Goal: Task Accomplishment & Management: Complete application form

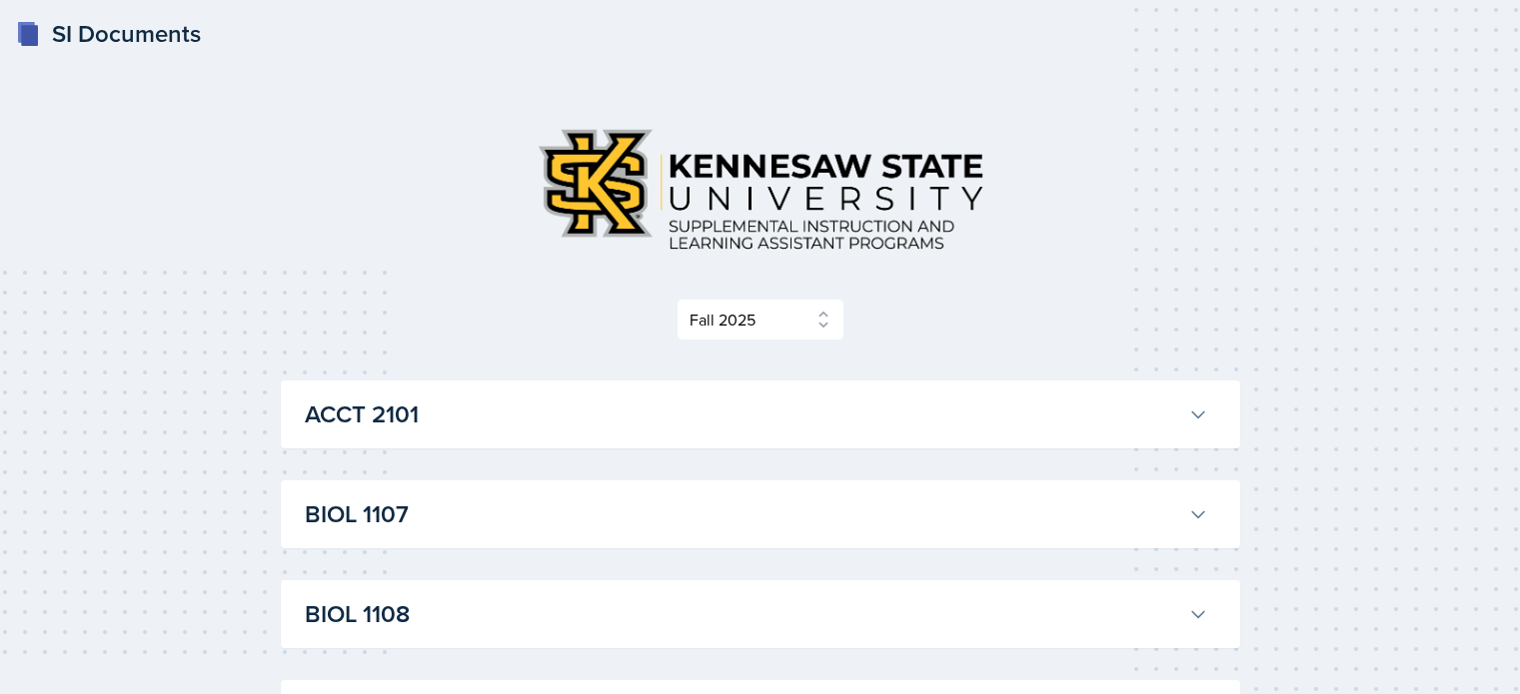
select select "2bed604d-1099-4043-b1bc-2365e8740244"
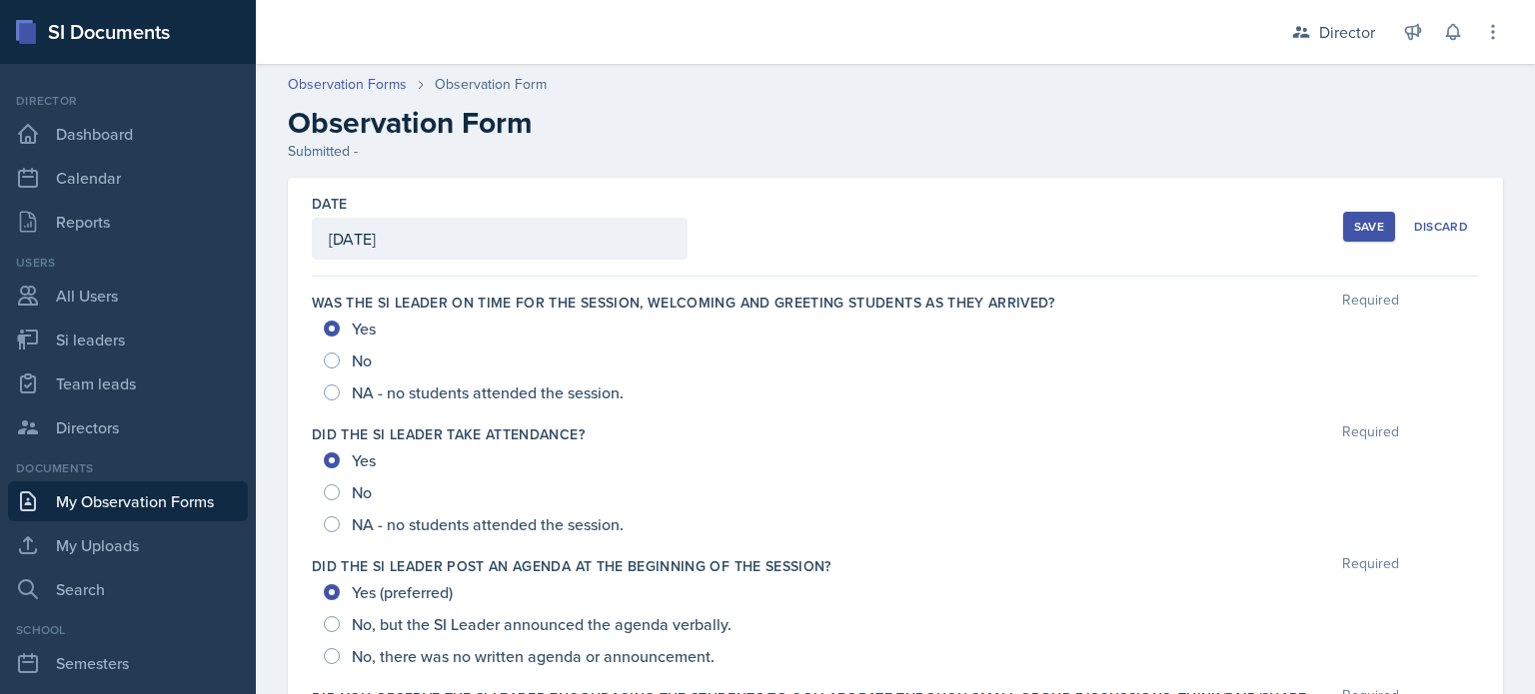
scroll to position [1424, 0]
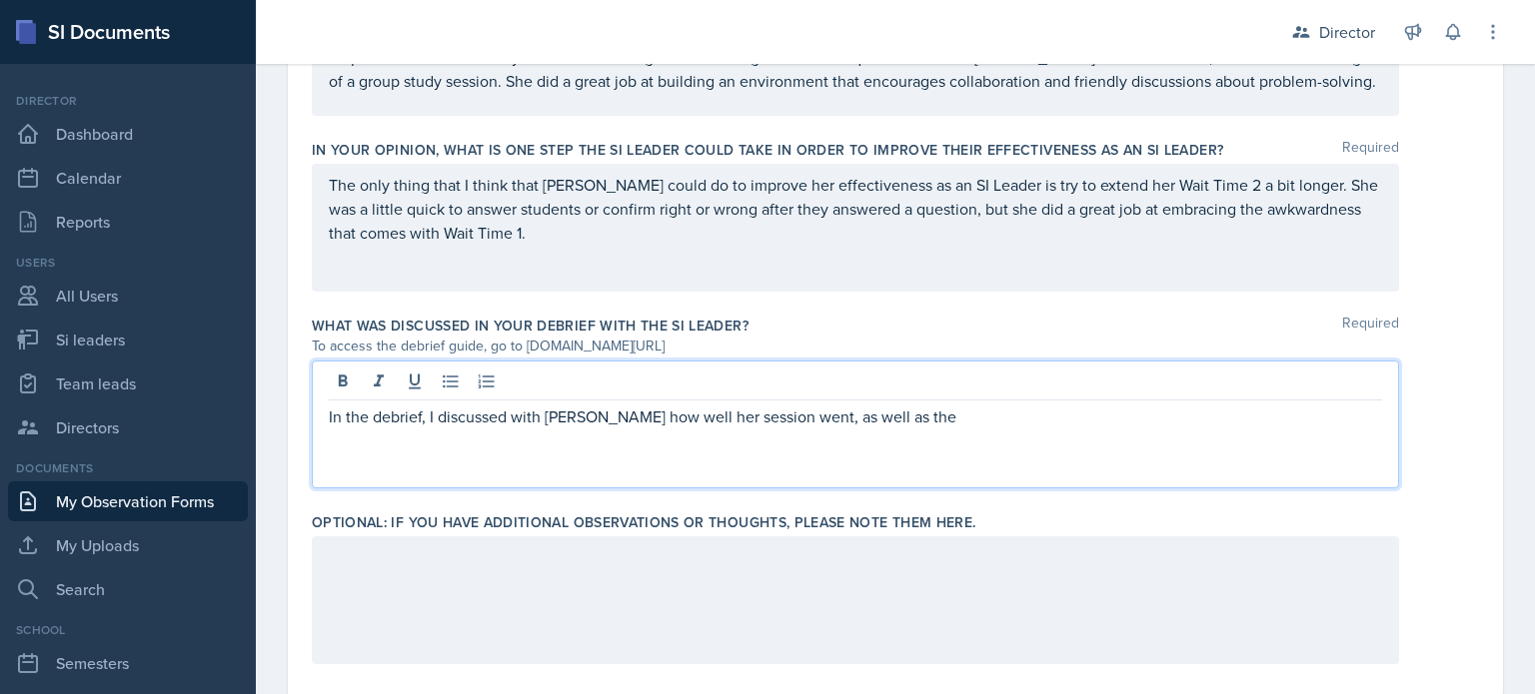
click at [913, 412] on p "In the debrief, I discussed with [PERSON_NAME] how well her session went, as we…" at bounding box center [855, 417] width 1053 height 24
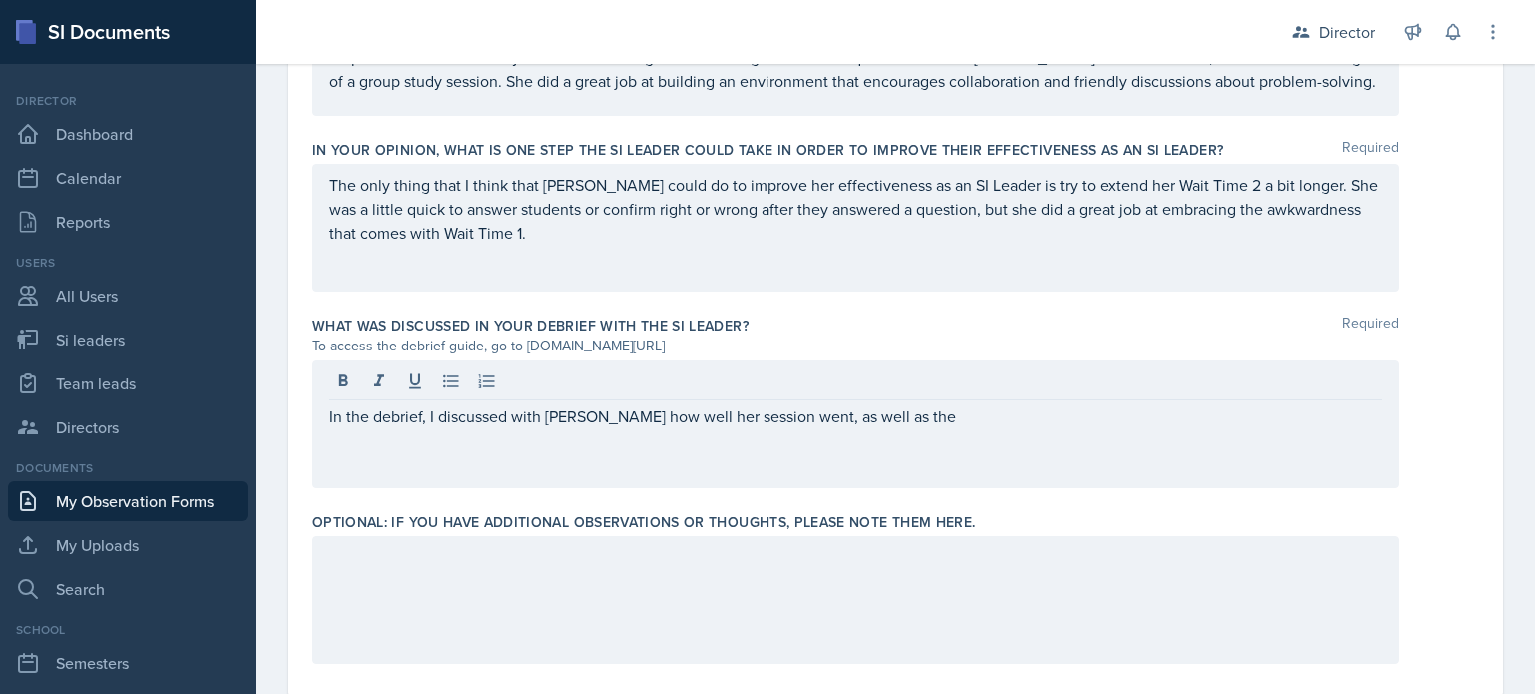
click at [914, 431] on div "In the debrief, I discussed with [PERSON_NAME] how well her session went, as we…" at bounding box center [855, 425] width 1087 height 128
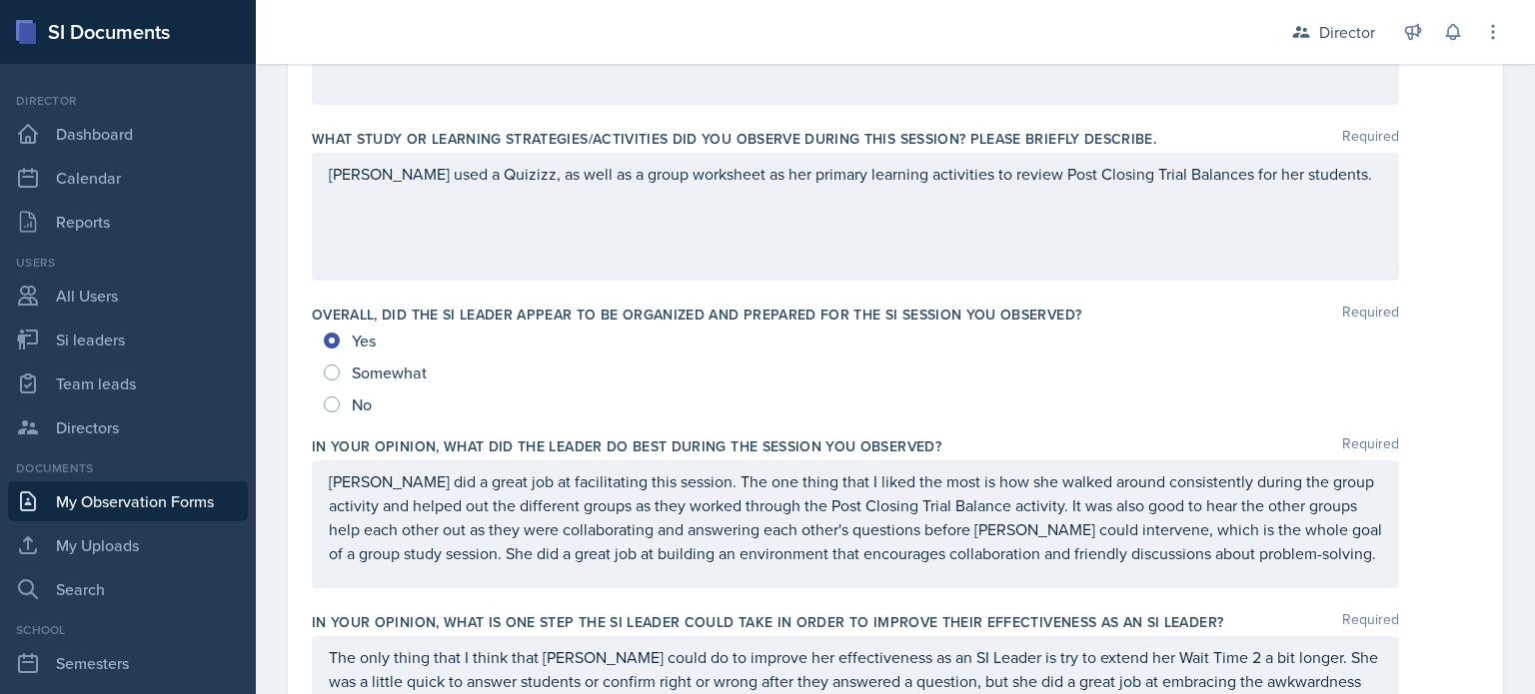
scroll to position [0, 0]
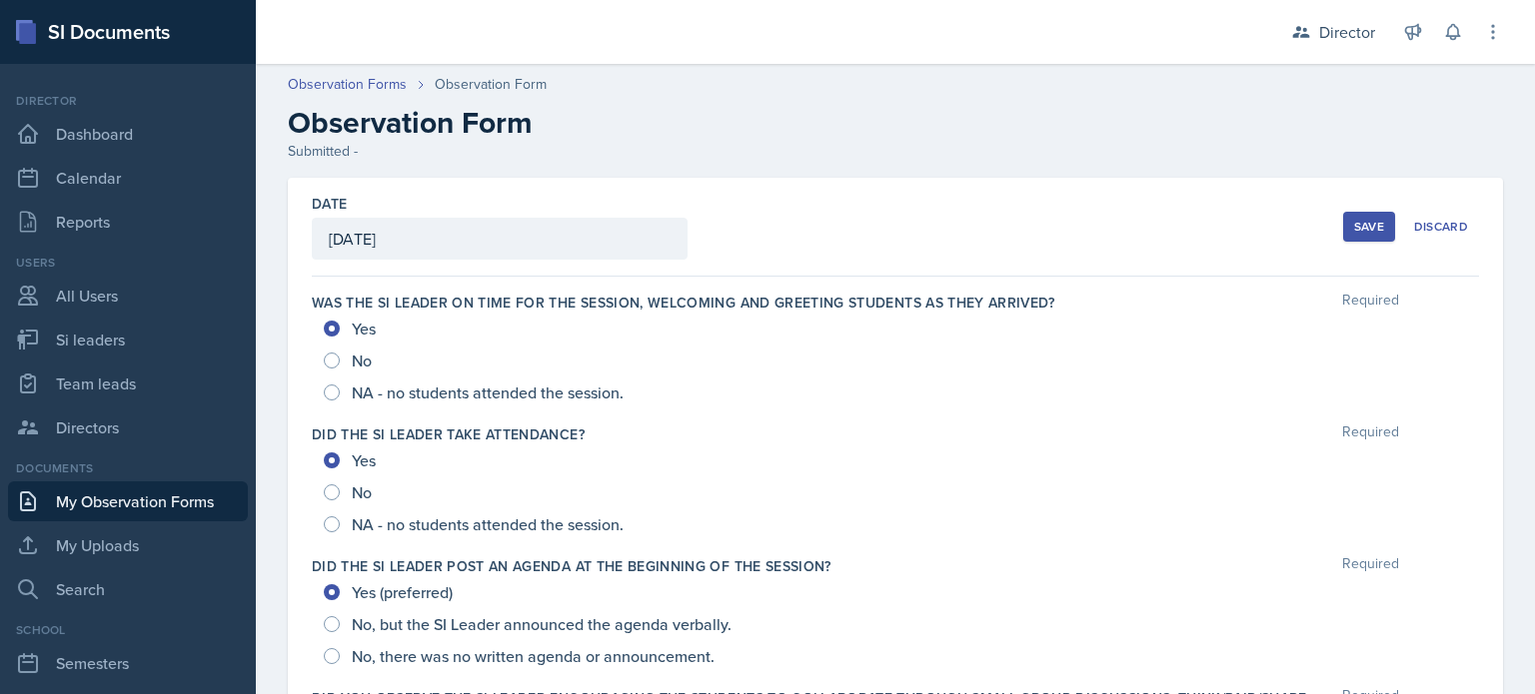
click at [1354, 219] on div "Save" at bounding box center [1369, 227] width 30 height 16
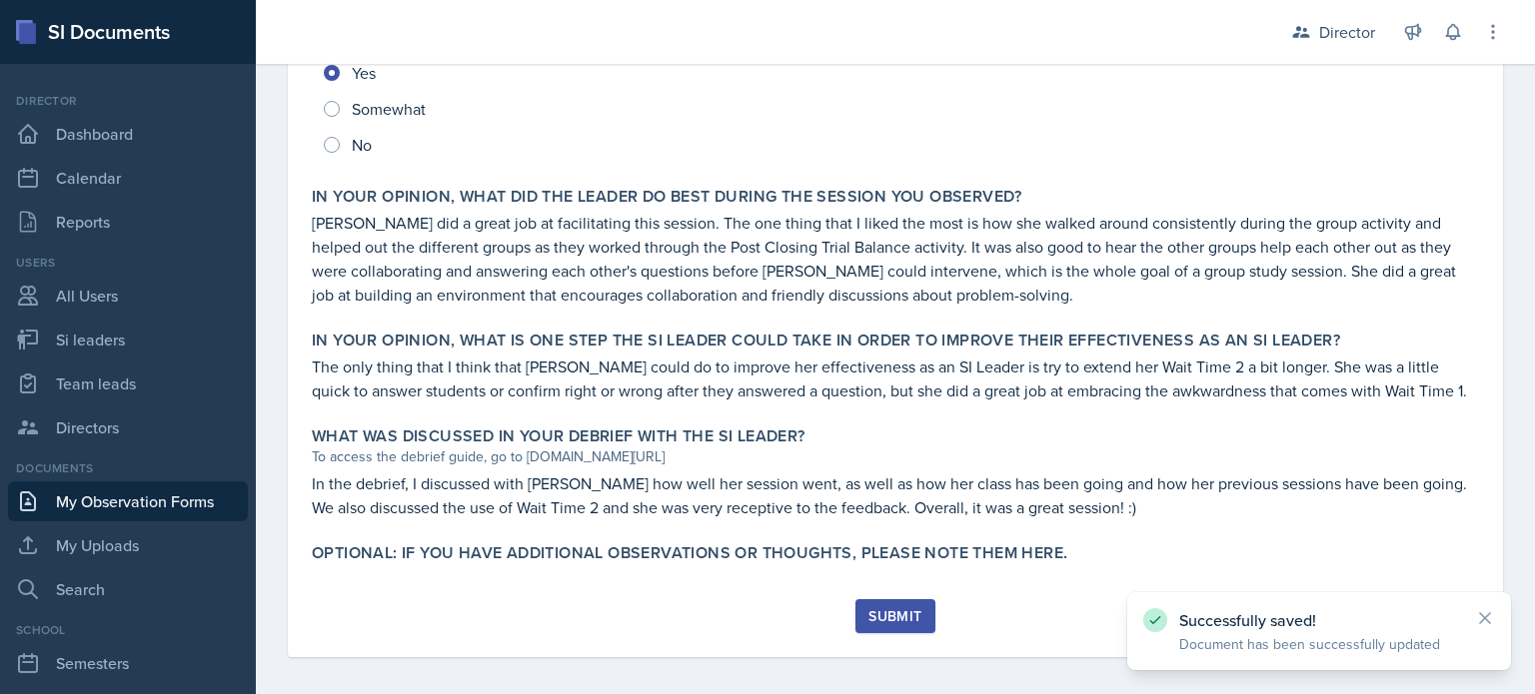
scroll to position [1040, 0]
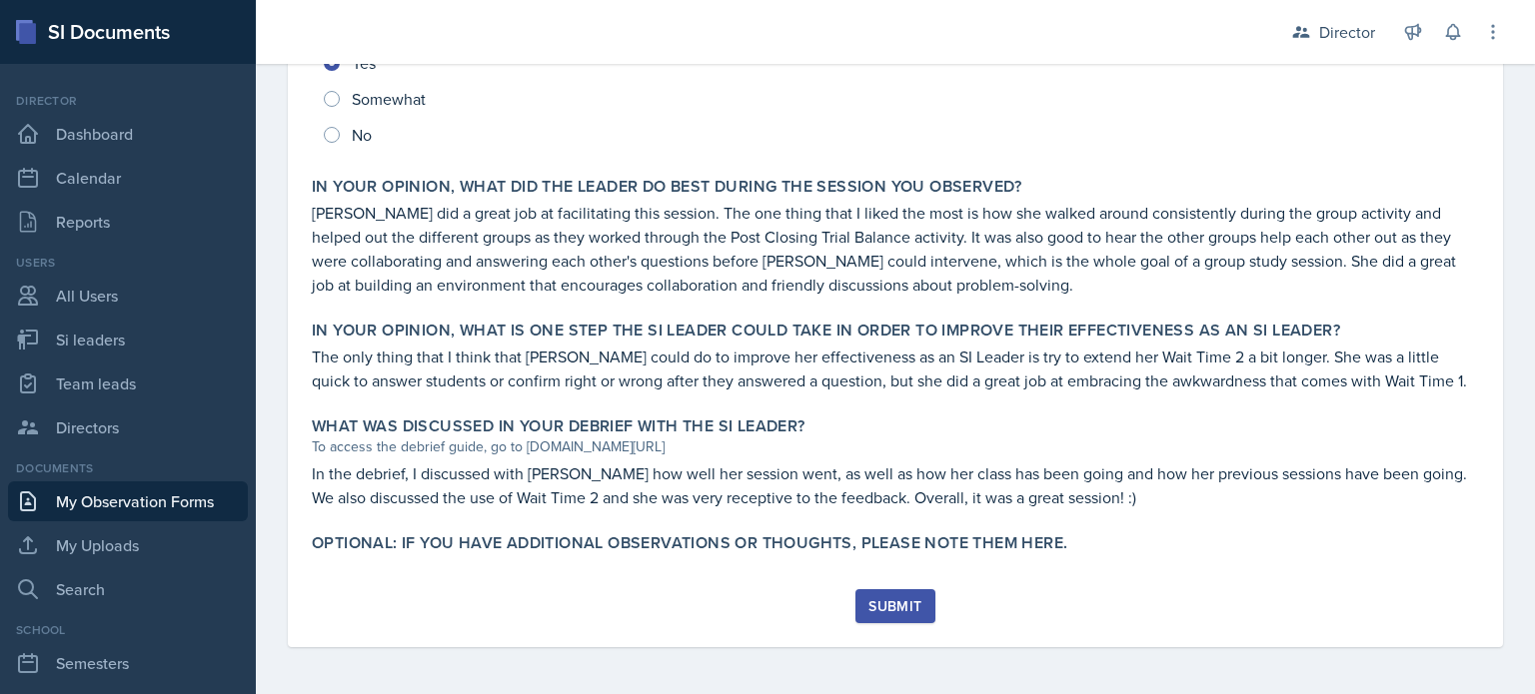
click at [897, 608] on div "Submit" at bounding box center [894, 607] width 53 height 16
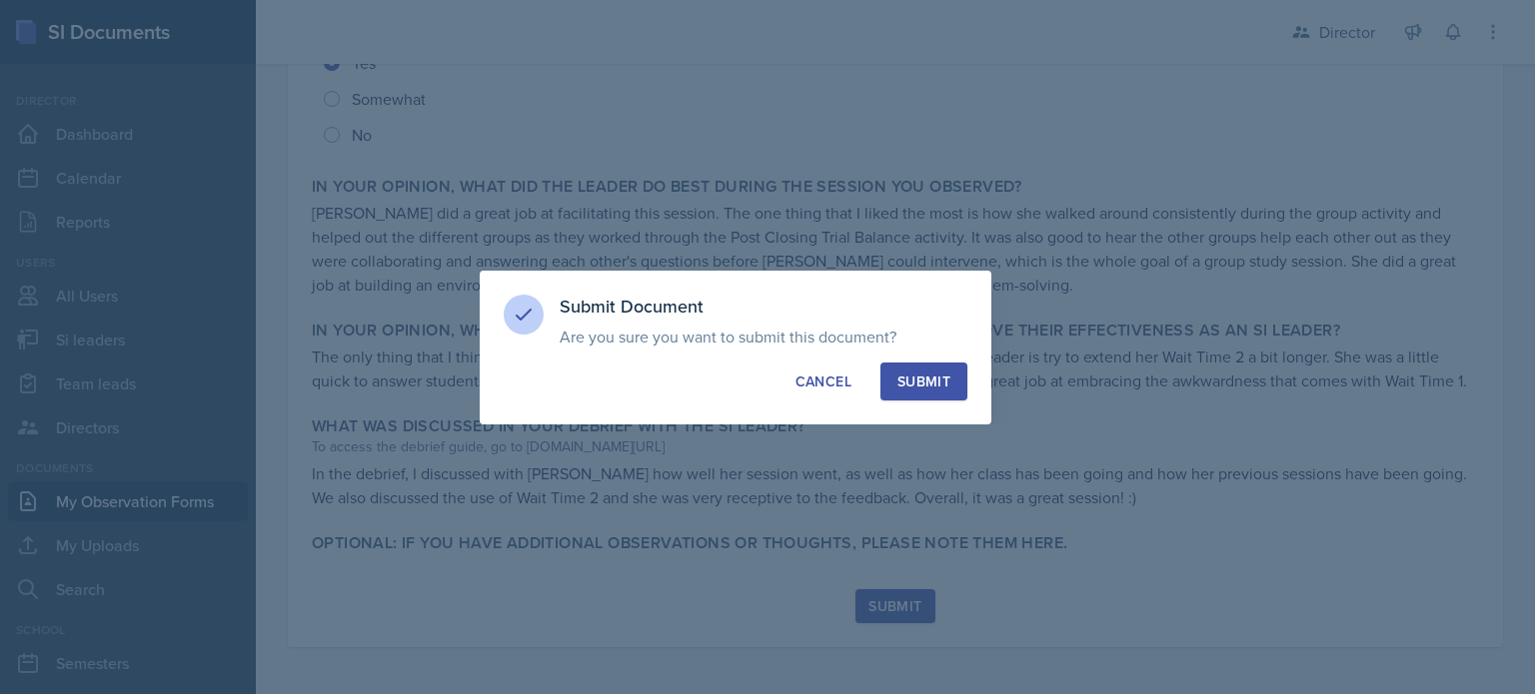
click at [928, 367] on button "Submit" at bounding box center [923, 382] width 87 height 38
radio input "true"
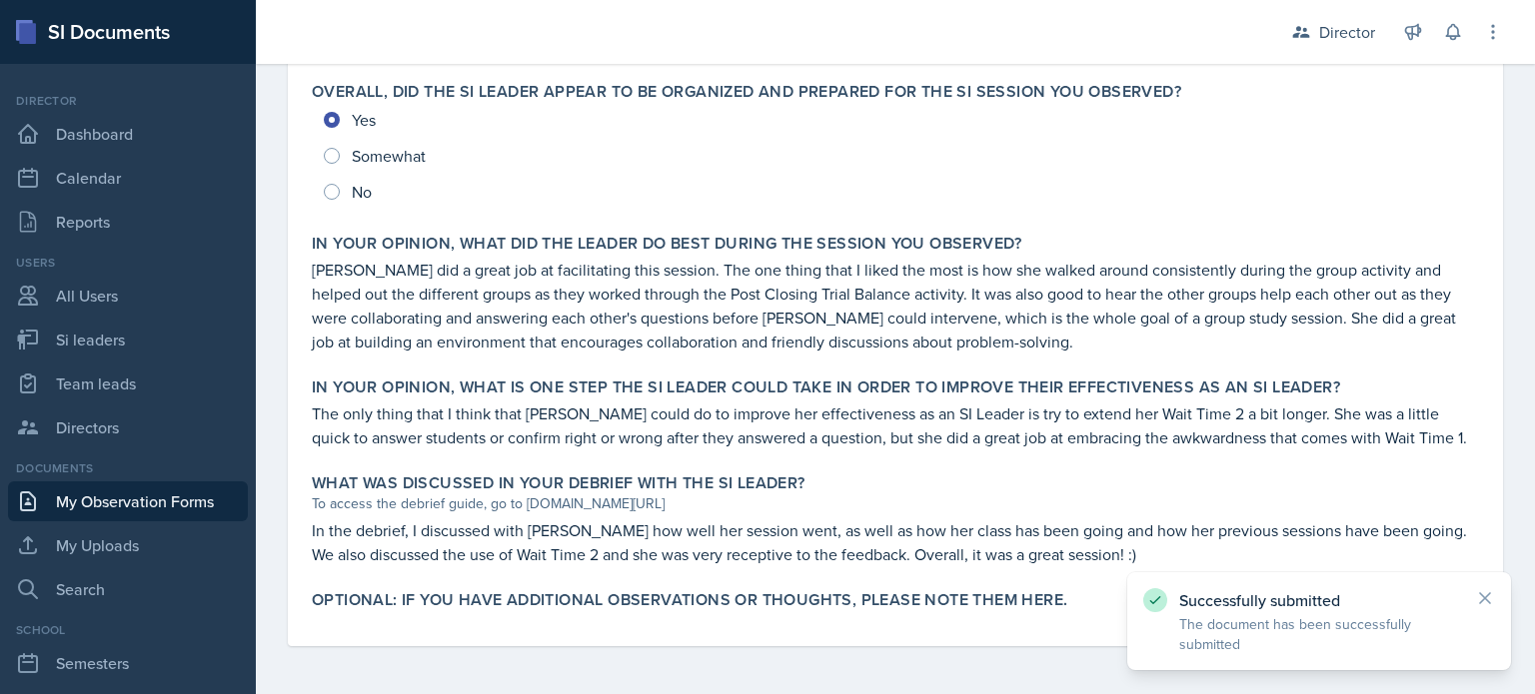
scroll to position [0, 0]
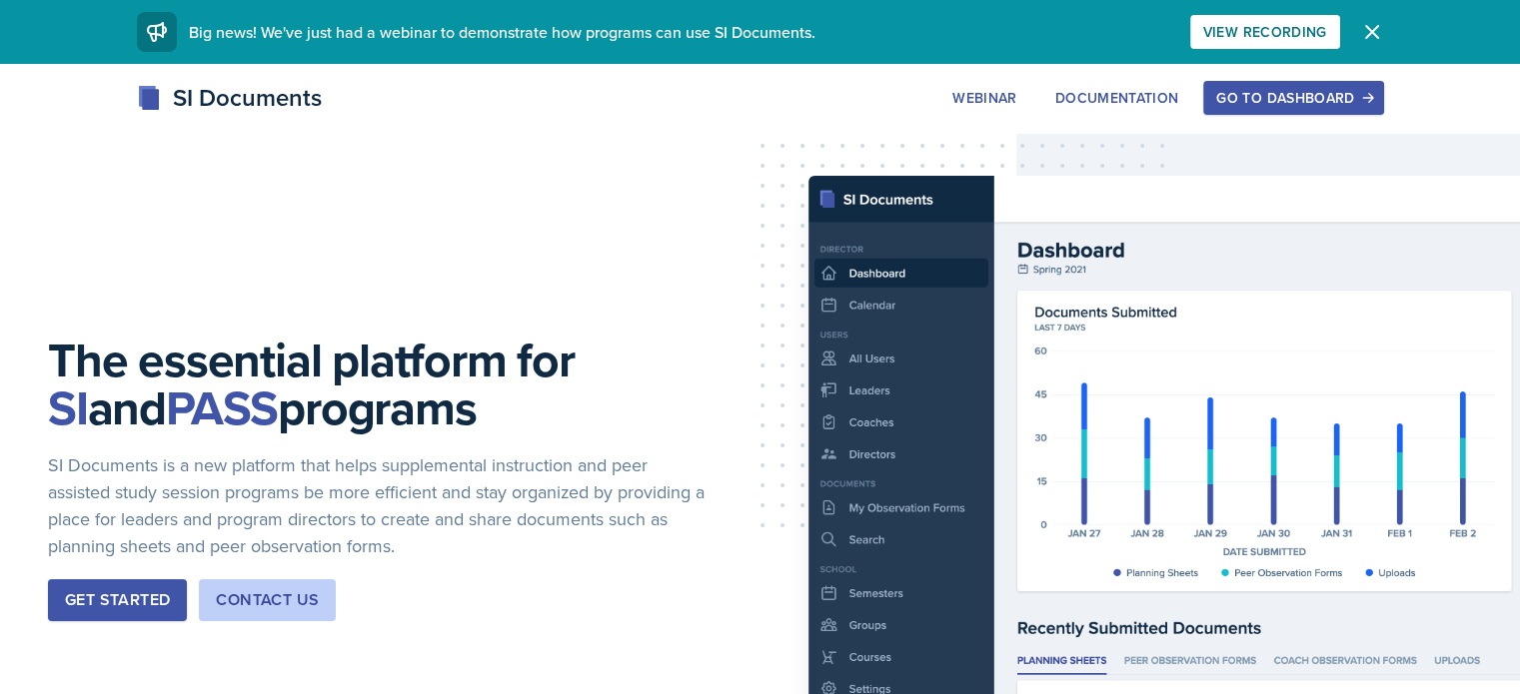
click at [1370, 91] on div "Go to Dashboard" at bounding box center [1293, 98] width 154 height 16
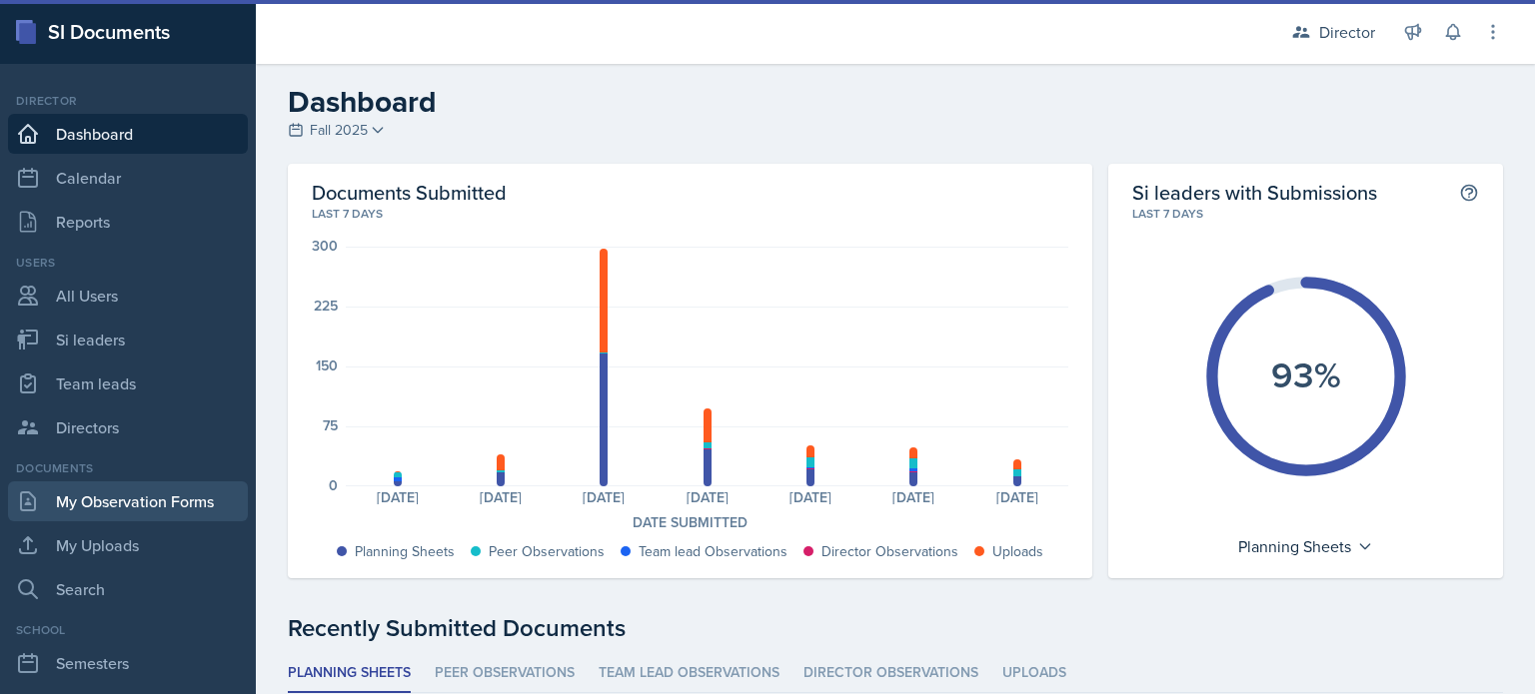
click at [127, 483] on link "My Observation Forms" at bounding box center [128, 502] width 240 height 40
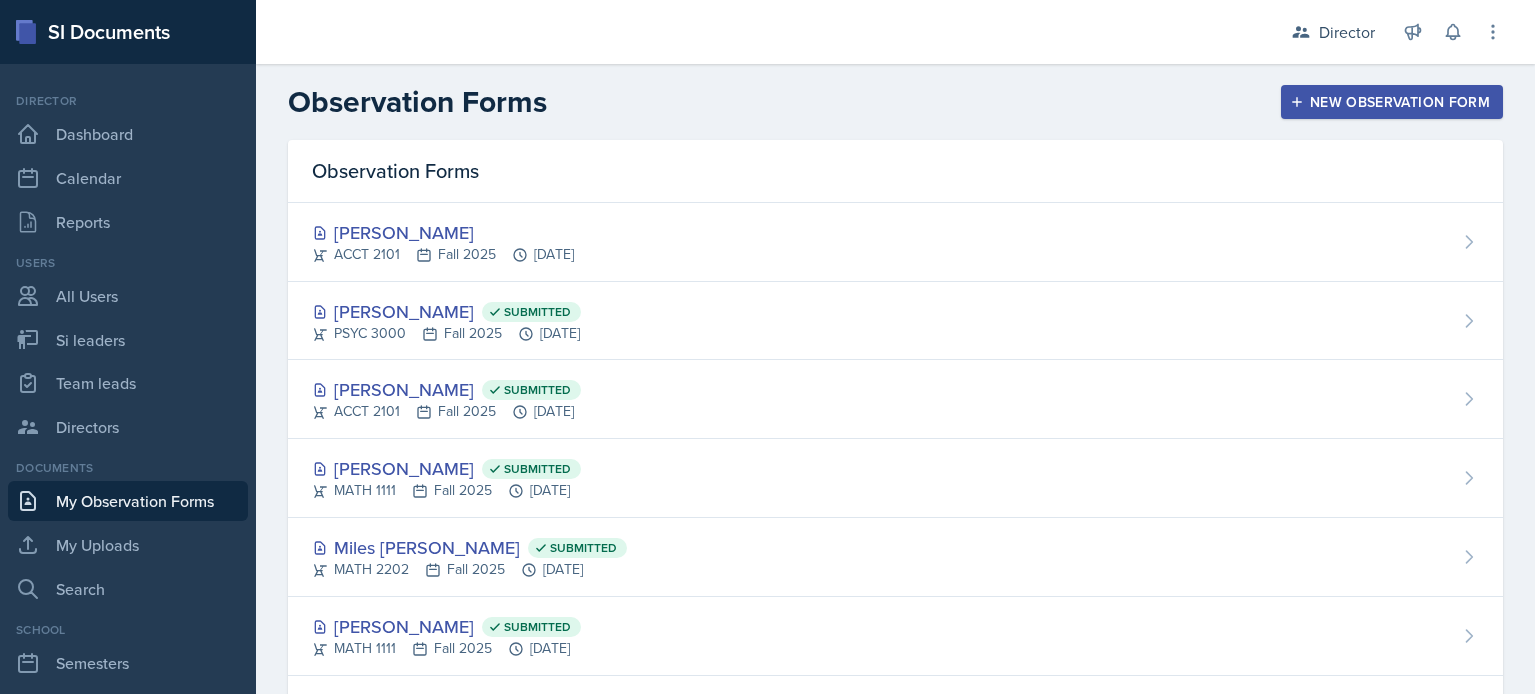
click at [1307, 99] on div "New Observation Form" at bounding box center [1392, 102] width 196 height 16
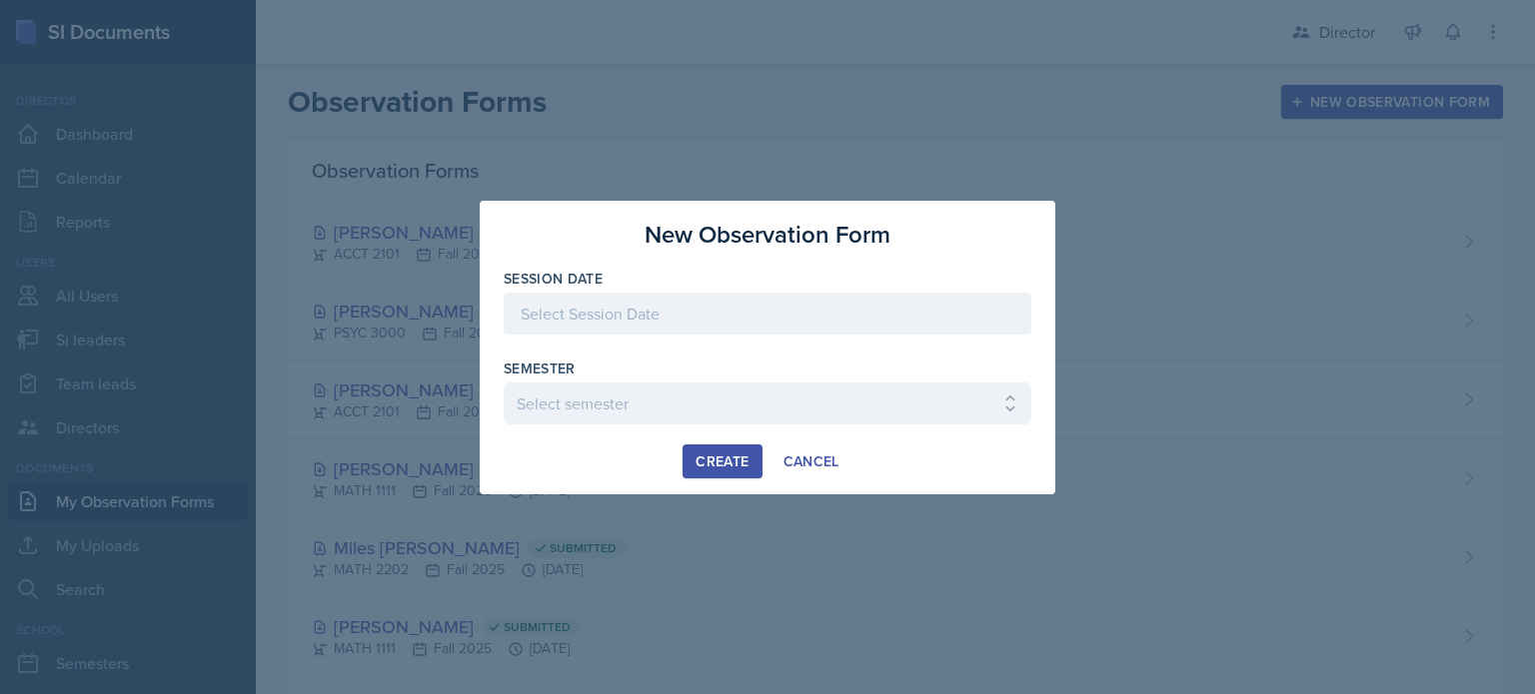
click at [820, 307] on div at bounding box center [768, 314] width 528 height 42
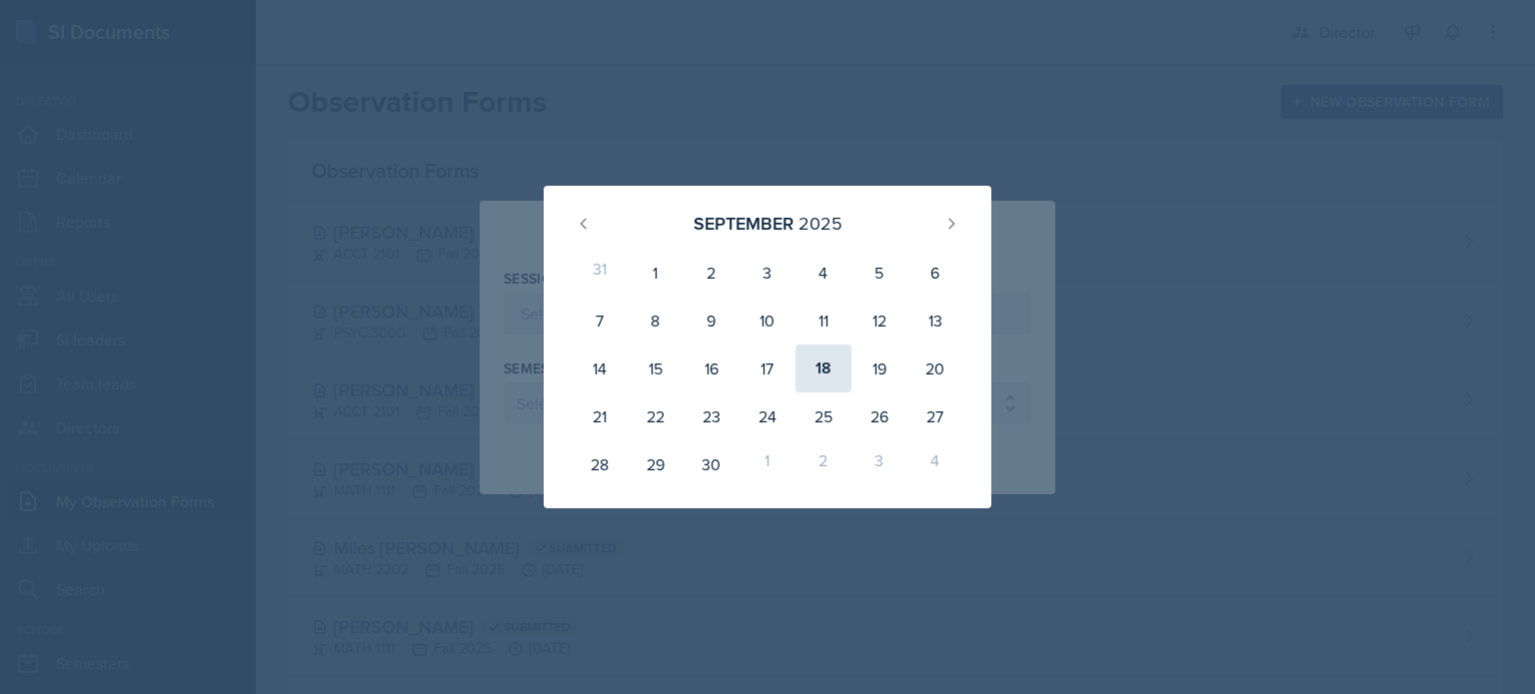
click at [812, 364] on div "18" at bounding box center [823, 369] width 56 height 48
type input "[DATE]"
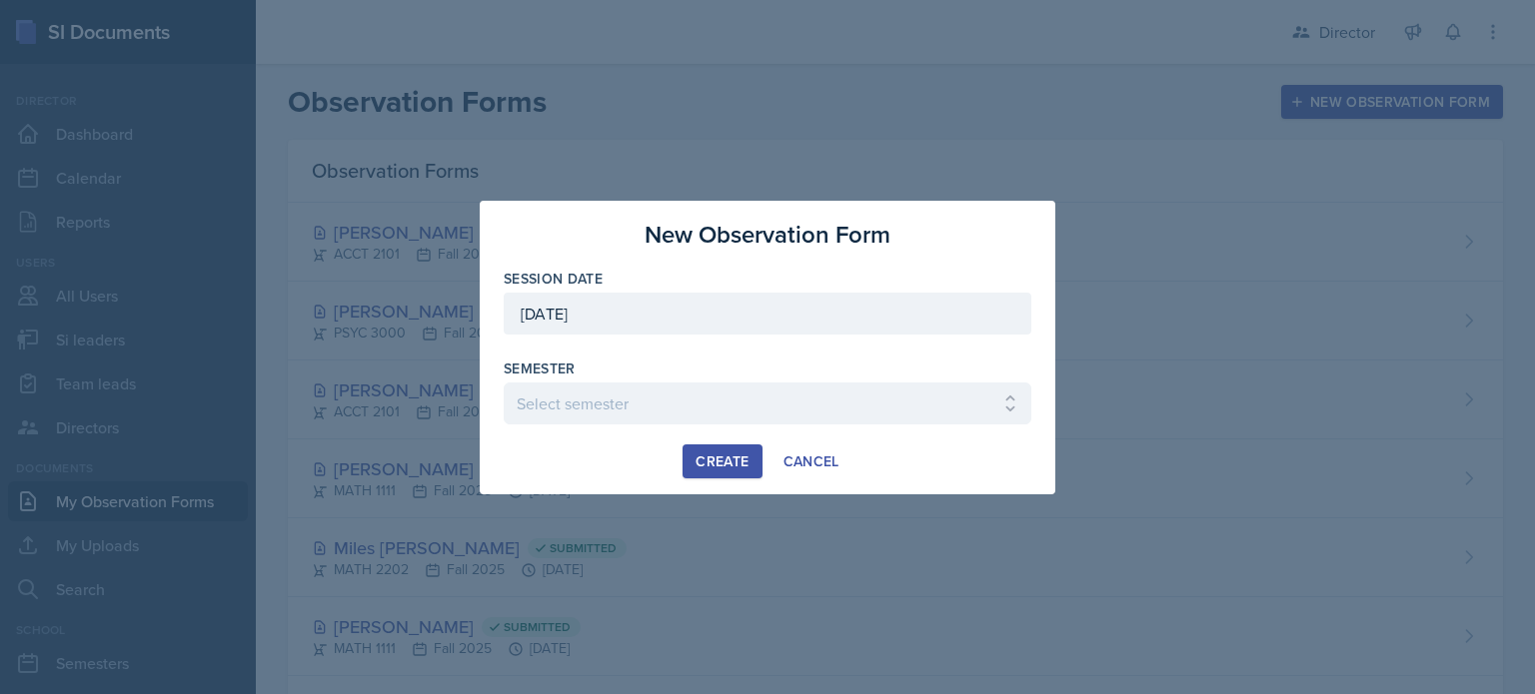
click at [638, 378] on div "Semester" at bounding box center [768, 369] width 528 height 20
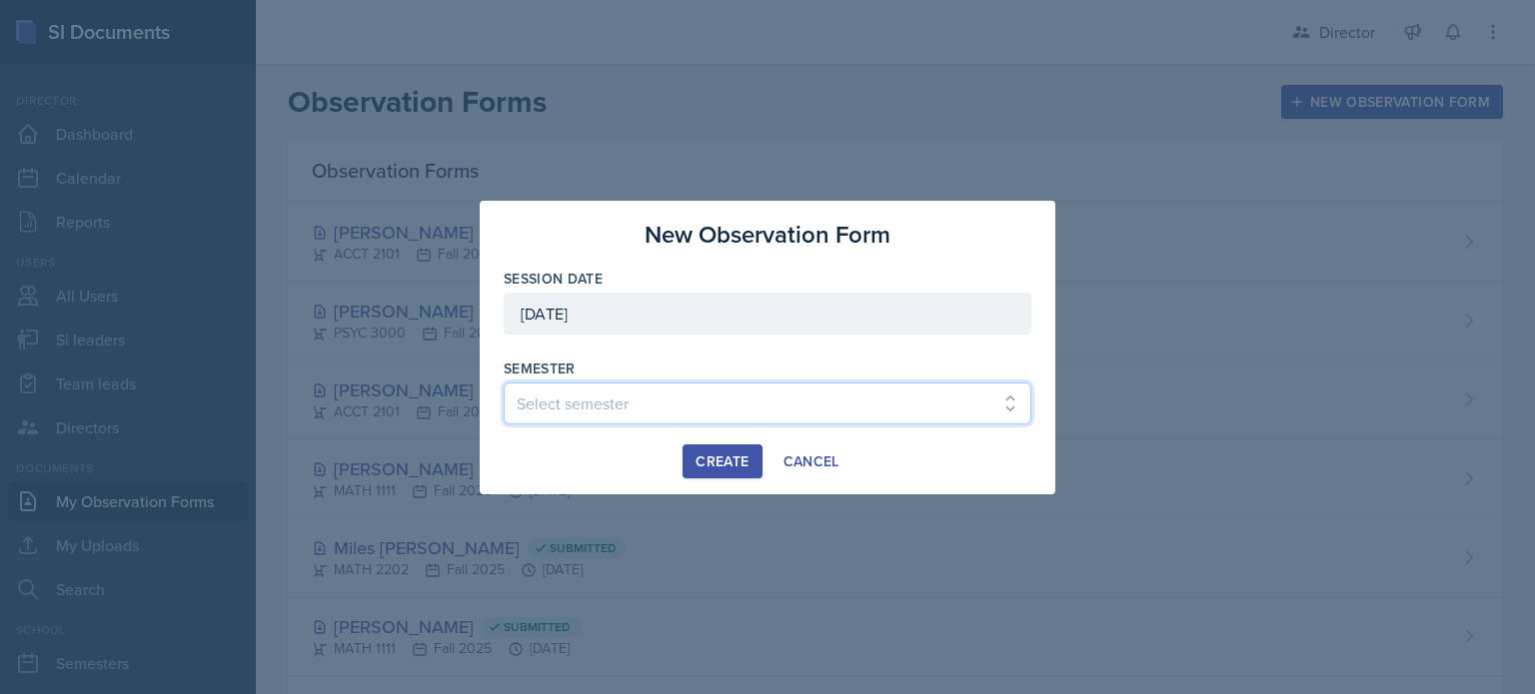
drag, startPoint x: 608, startPoint y: 415, endPoint x: 609, endPoint y: 405, distance: 10.0
click at [608, 415] on select "Select semester Fall 2025 Summer 2025 Spring 2025 Fall 2024 Summer 2024 Spring …" at bounding box center [768, 404] width 528 height 42
select select "2bed604d-1099-4043-b1bc-2365e8740244"
click at [504, 383] on select "Select semester Fall 2025 Summer 2025 Spring 2025 Fall 2024 Summer 2024 Spring …" at bounding box center [768, 404] width 528 height 42
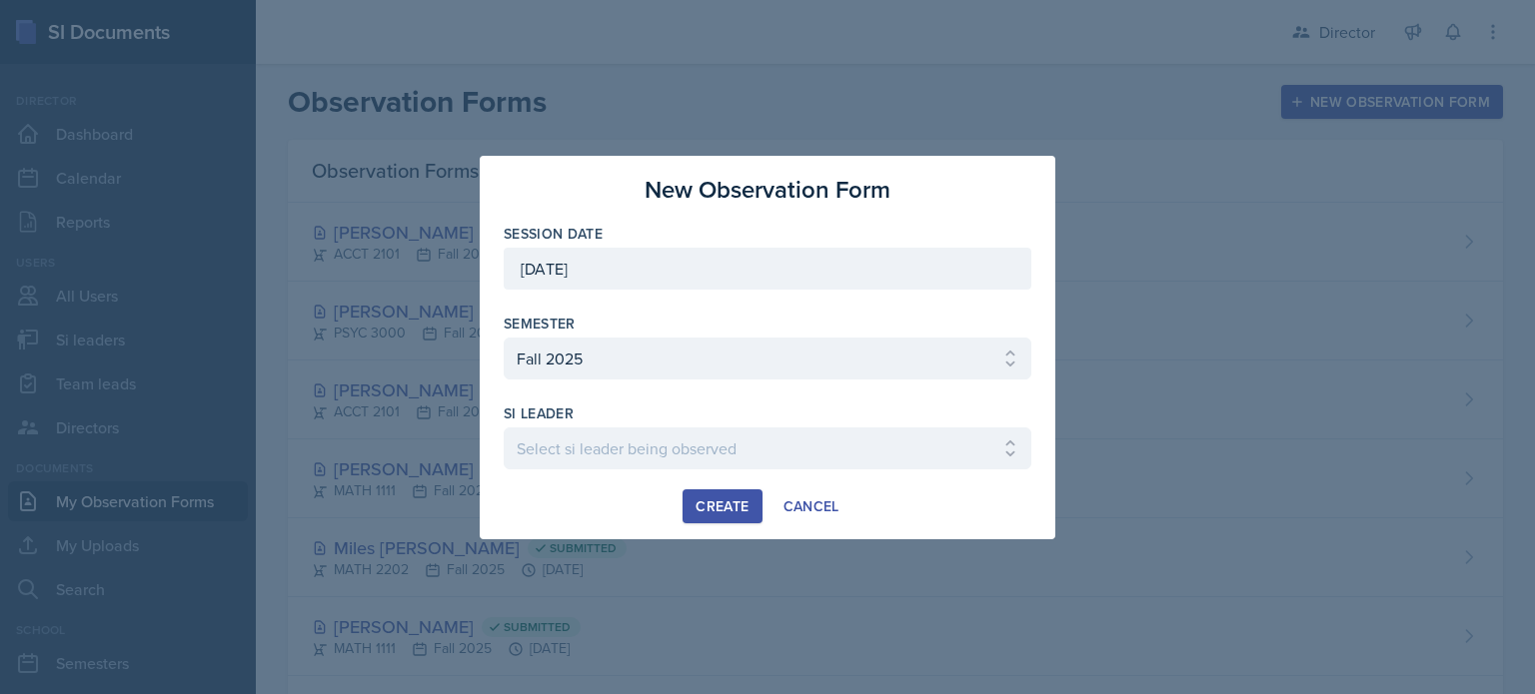
click at [789, 417] on div "si leader" at bounding box center [768, 414] width 528 height 20
click at [758, 458] on select "Select si leader being observed Rayann Afani Sam Alderton Malk Almimar James Co…" at bounding box center [768, 449] width 528 height 42
select select "39317071-1939-4222-a28f-03f752743735"
click at [504, 428] on select "Select si leader being observed Rayann Afani Sam Alderton Malk Almimar James Co…" at bounding box center [768, 449] width 528 height 42
click at [730, 525] on div "New Observation Form Session Date September 18th, 2025 September 2025 31 1 2 3 …" at bounding box center [768, 348] width 576 height 384
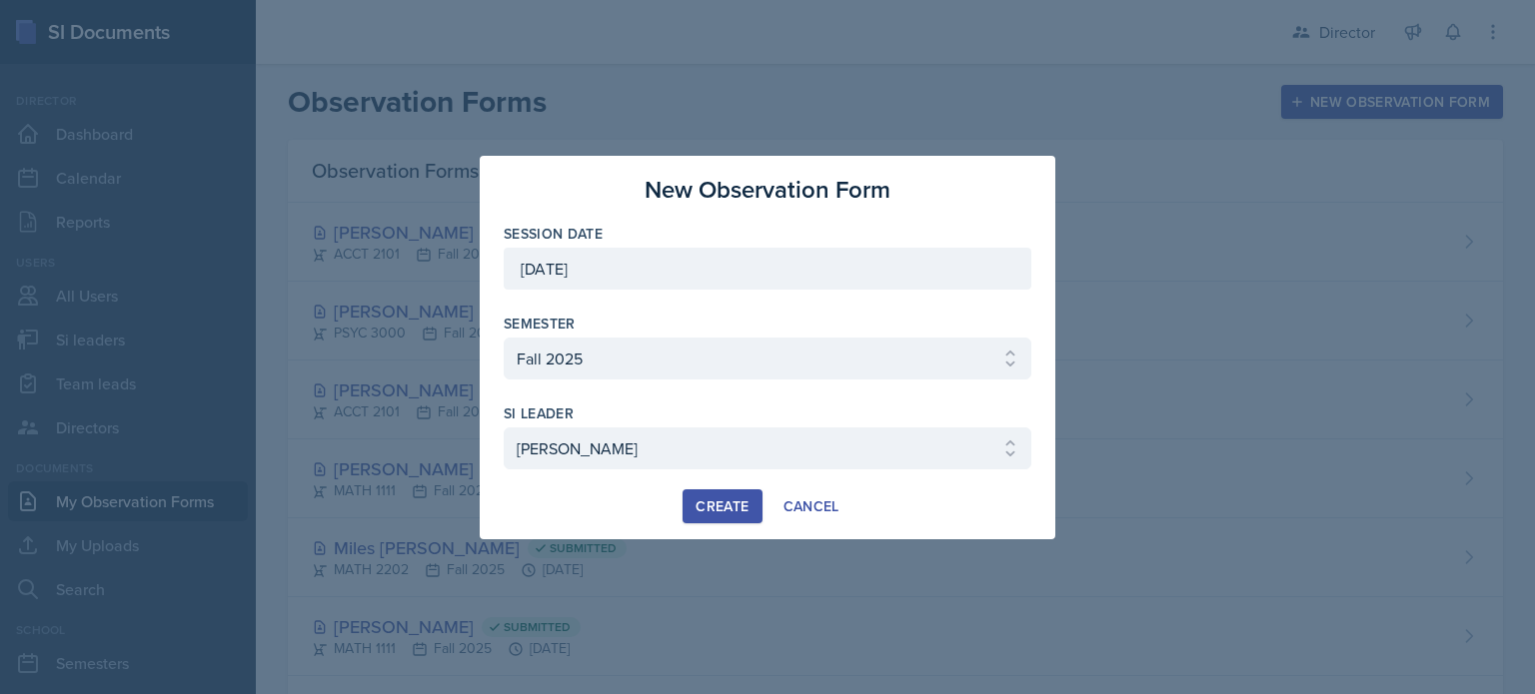
click at [725, 509] on div "Create" at bounding box center [721, 507] width 53 height 16
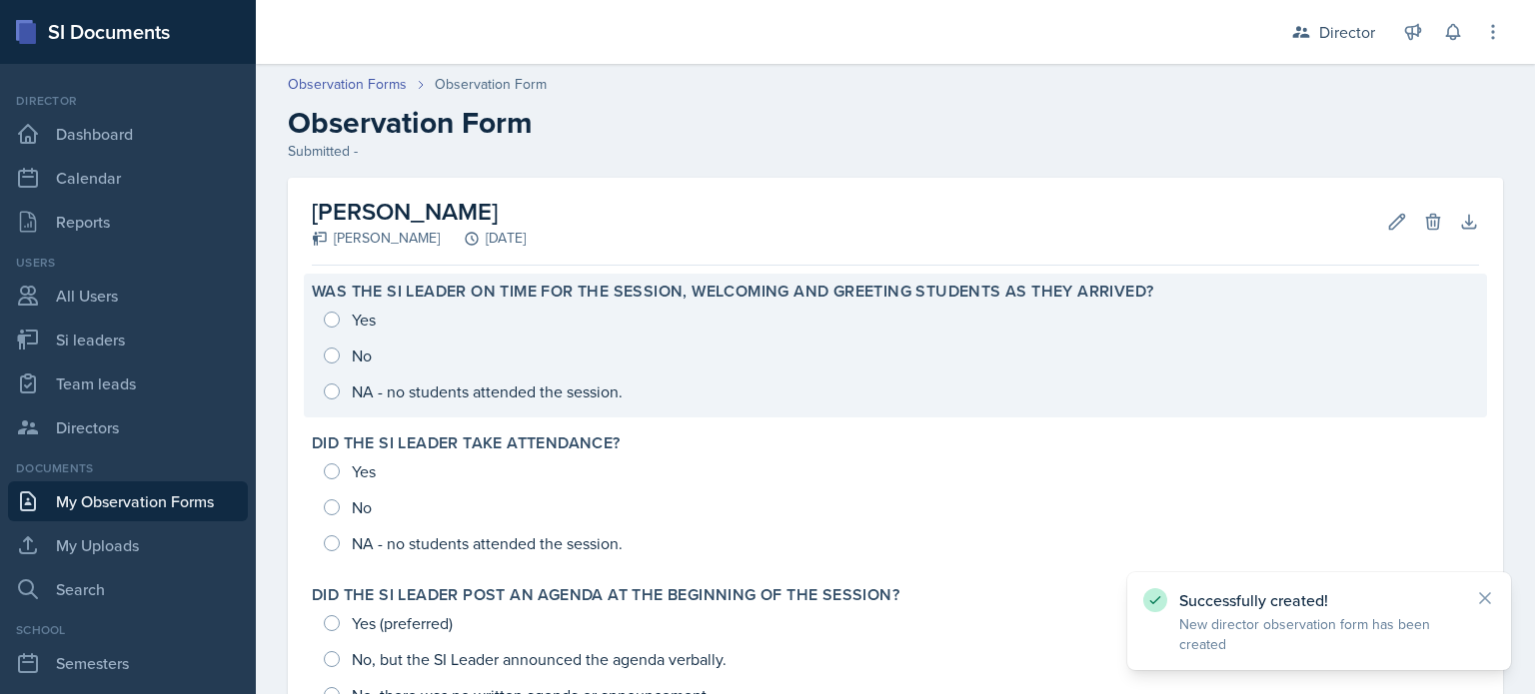
click at [420, 388] on div "Yes No NA - no students attended the session." at bounding box center [895, 356] width 1167 height 108
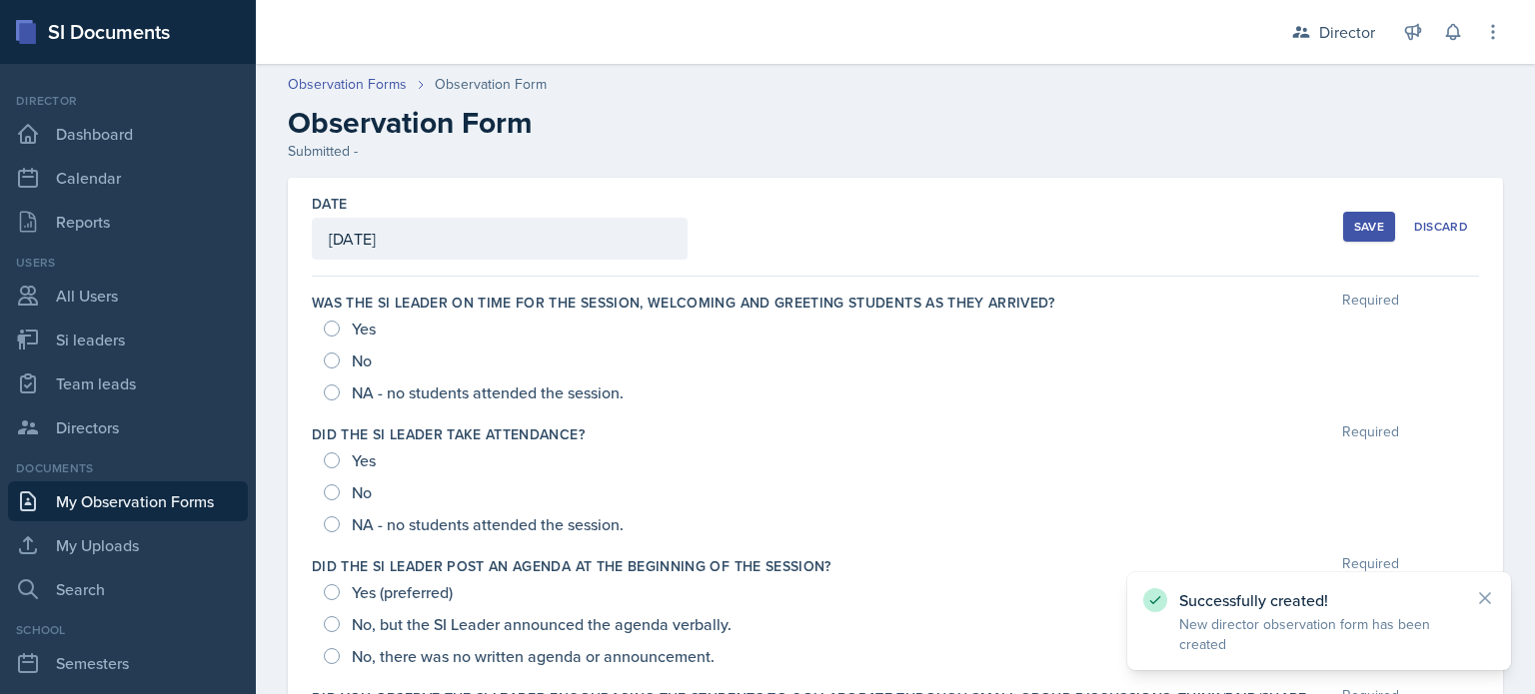
click at [371, 392] on span "NA - no students attended the session." at bounding box center [488, 393] width 272 height 20
click at [340, 392] on input "NA - no students attended the session." at bounding box center [332, 393] width 16 height 16
radio input "true"
click at [335, 526] on input "NA - no students attended the session." at bounding box center [332, 525] width 16 height 16
radio input "true"
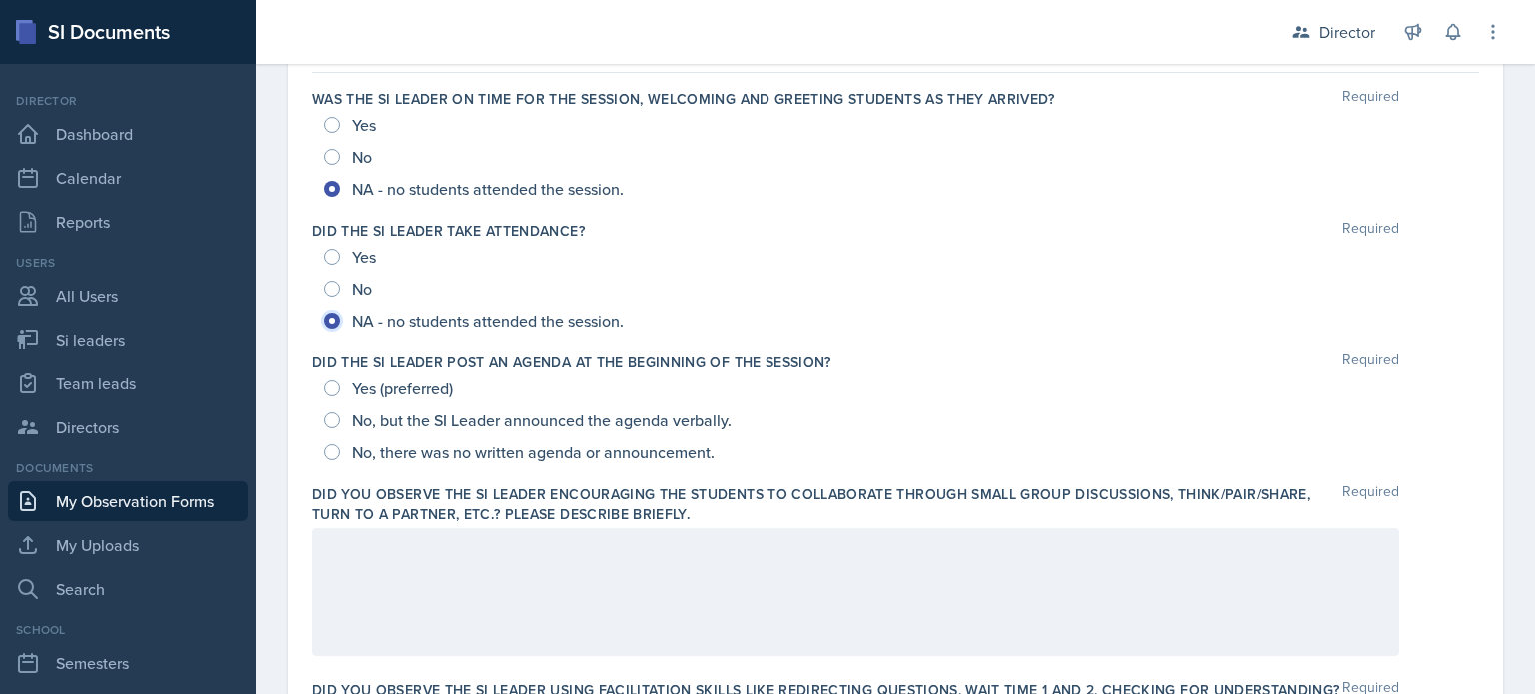
scroll to position [204, 0]
click at [335, 381] on input "Yes (preferred)" at bounding box center [332, 389] width 16 height 16
radio input "true"
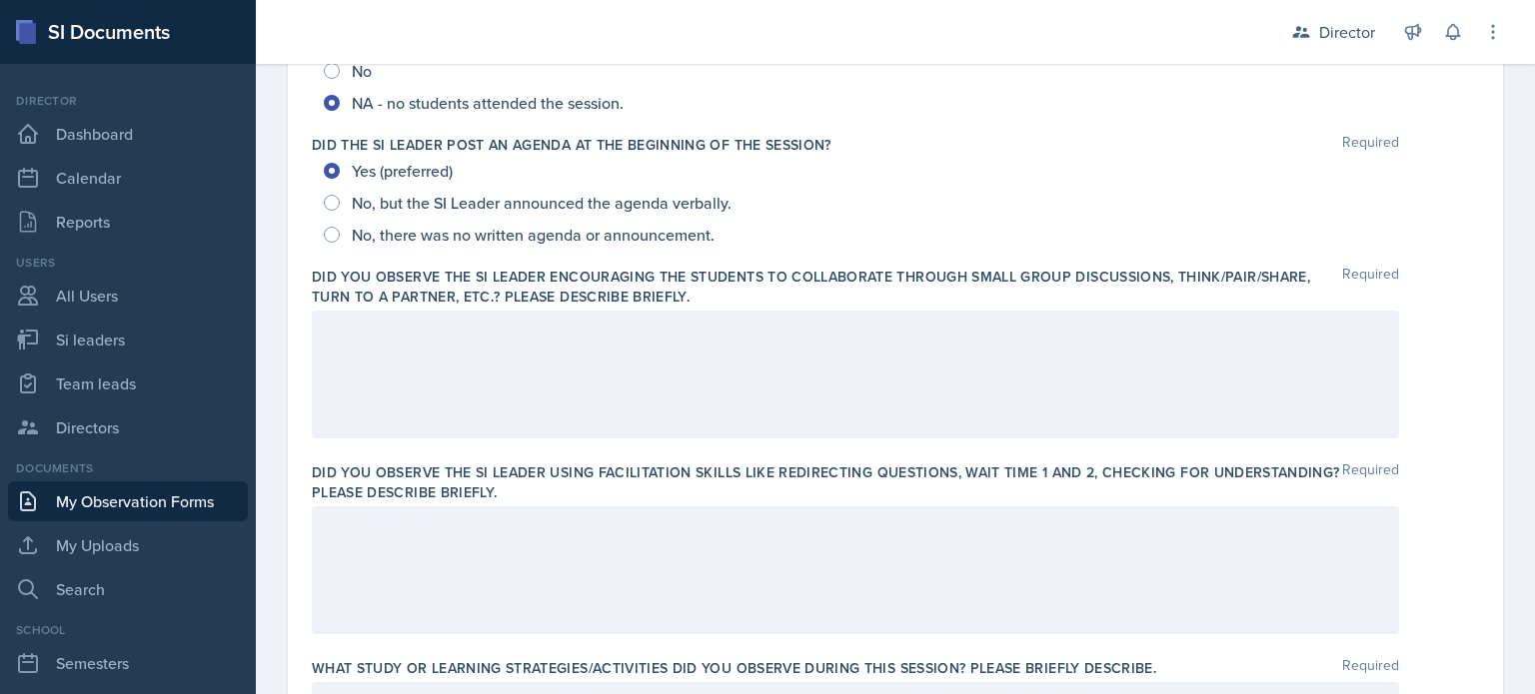
click at [372, 388] on div at bounding box center [855, 375] width 1087 height 128
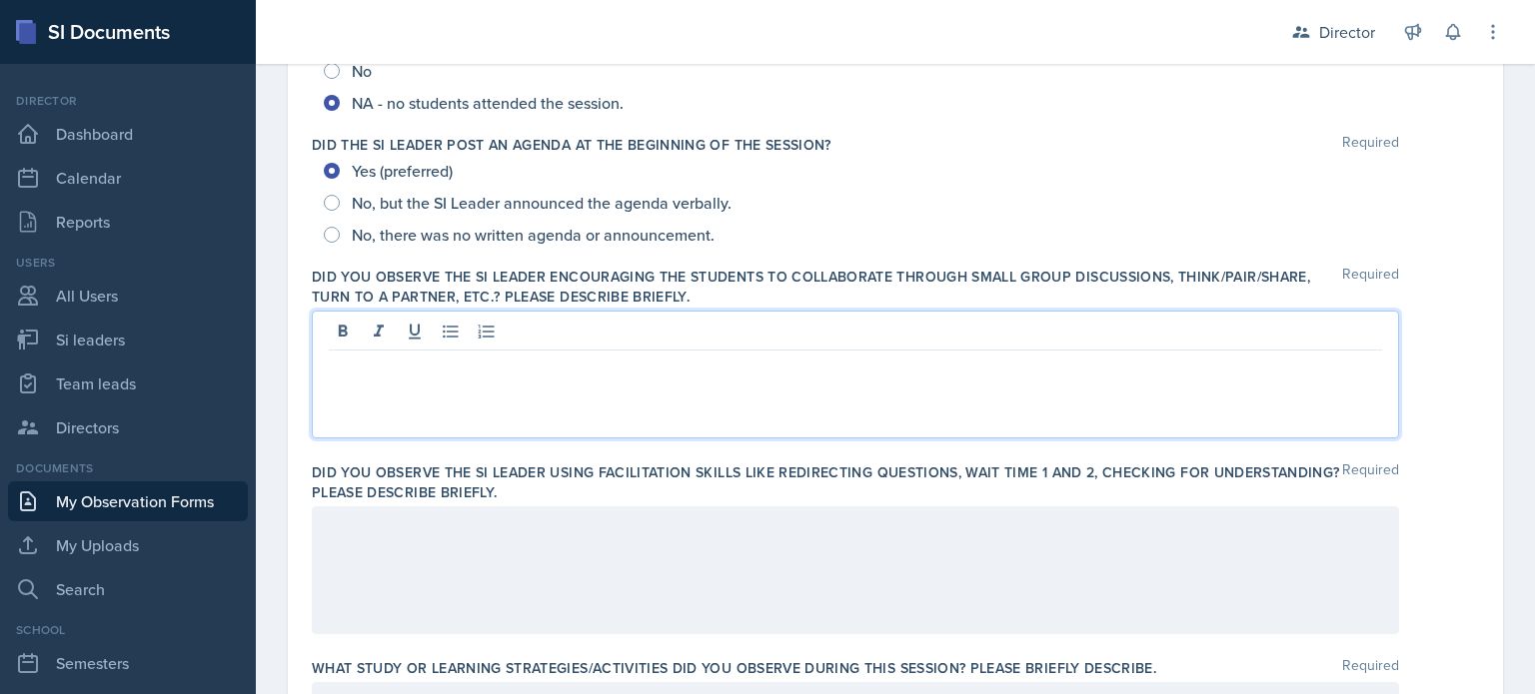
scroll to position [456, 0]
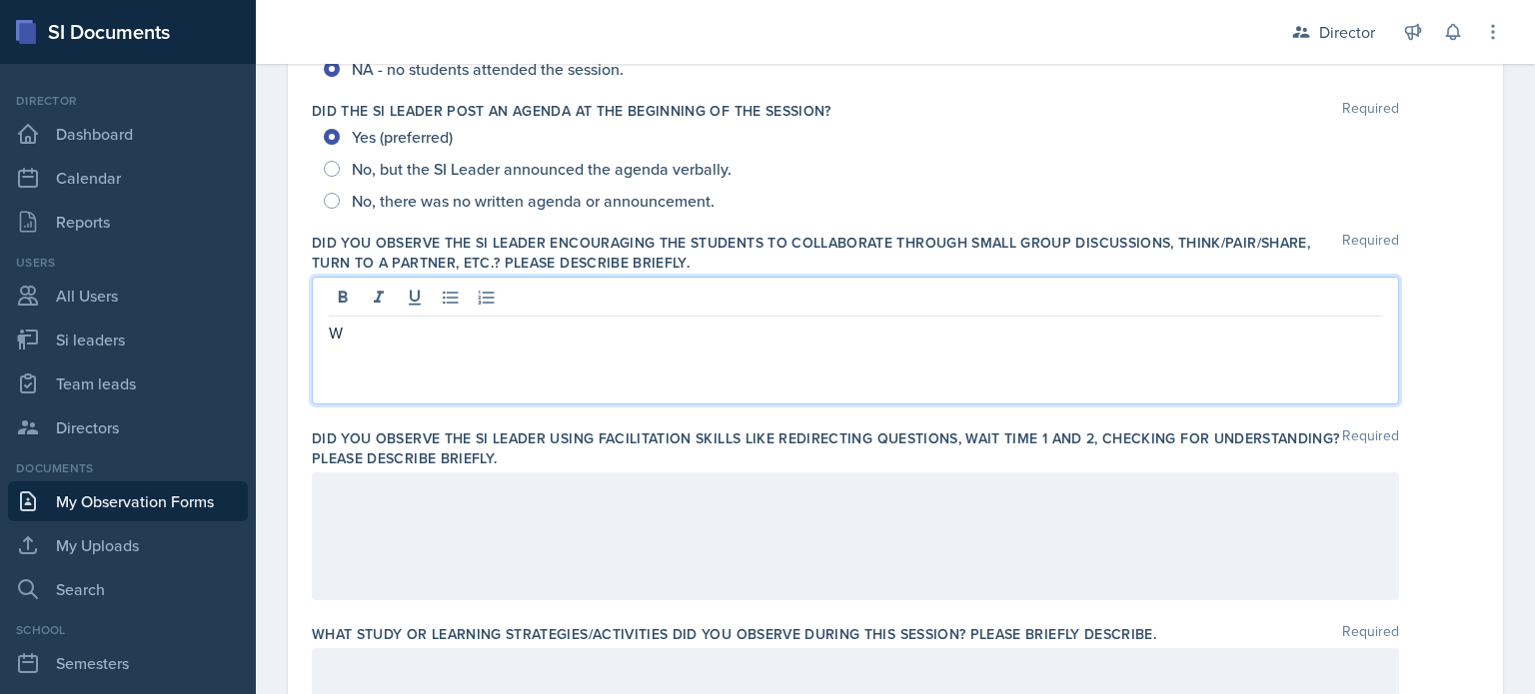
click at [642, 329] on p "W" at bounding box center [855, 333] width 1053 height 24
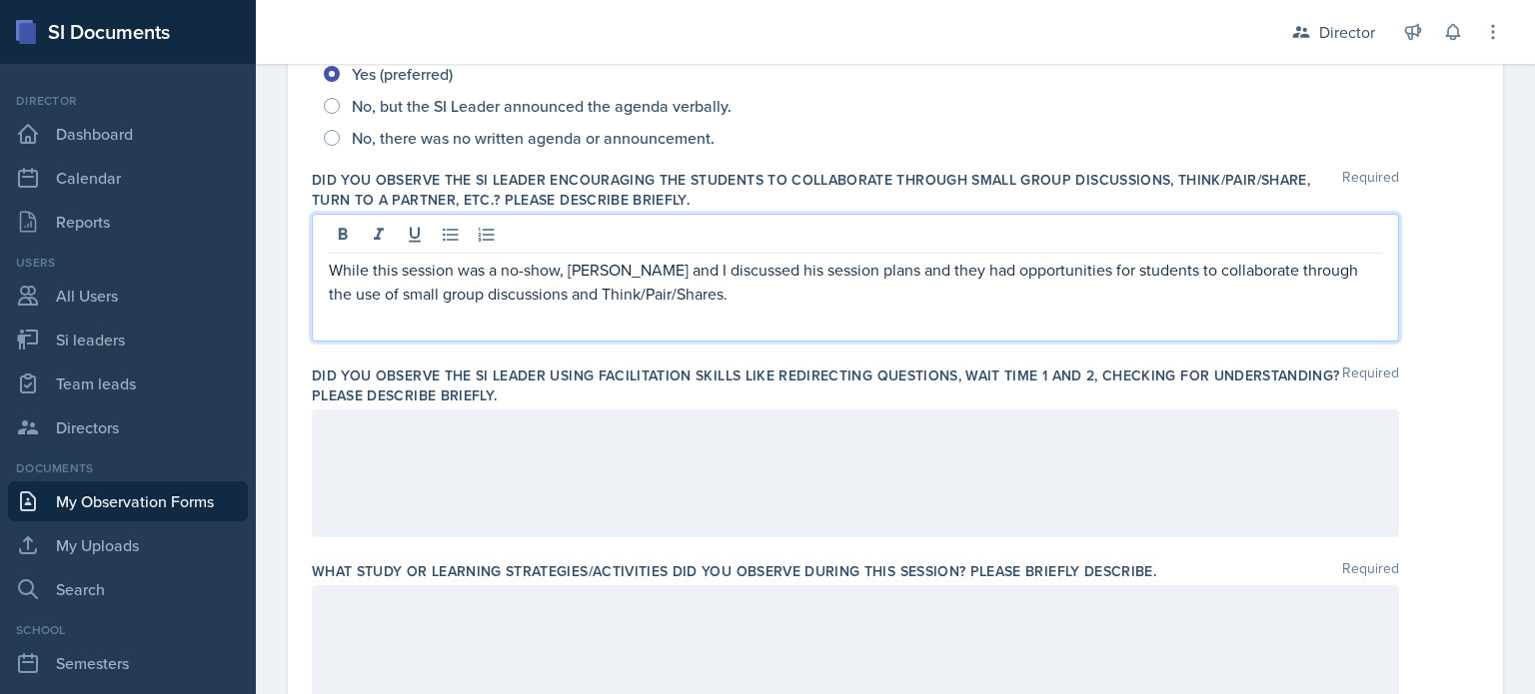
click at [612, 471] on div at bounding box center [855, 474] width 1087 height 128
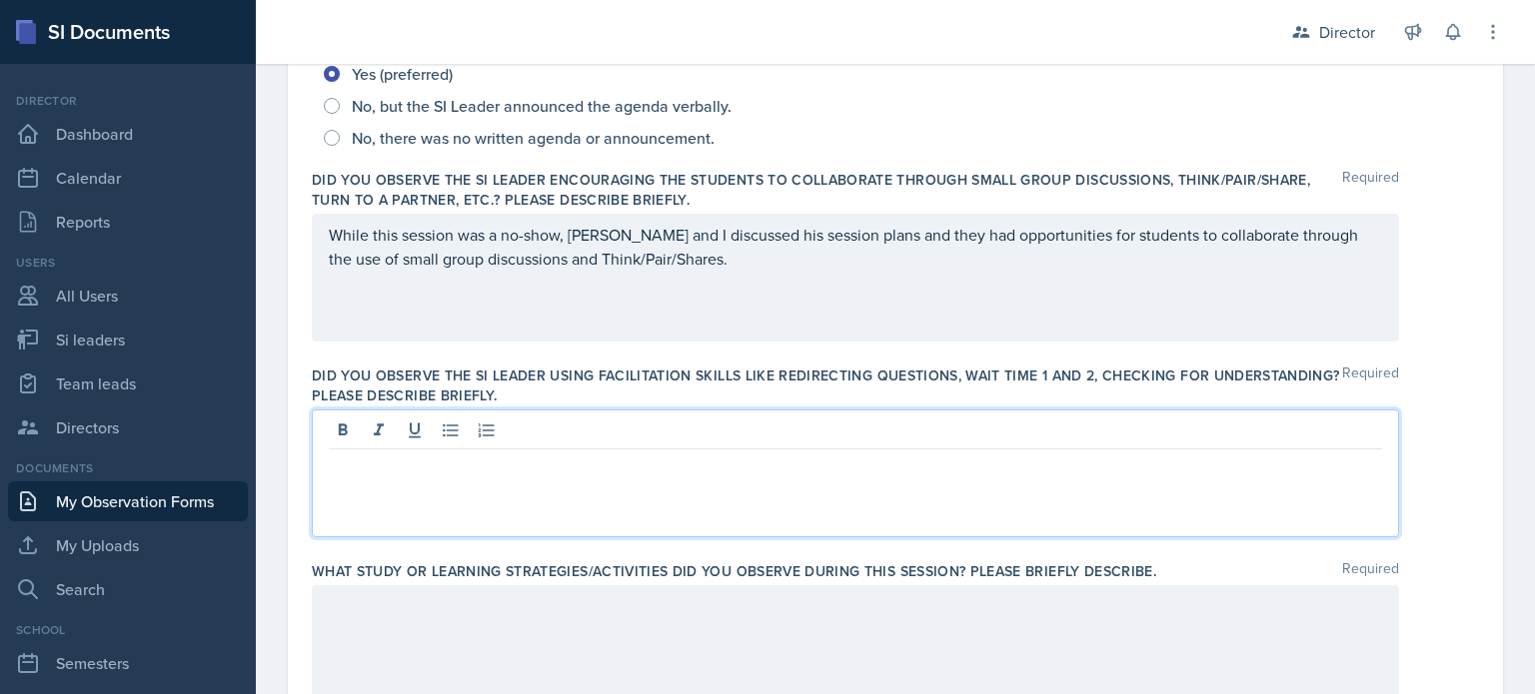
scroll to position [553, 0]
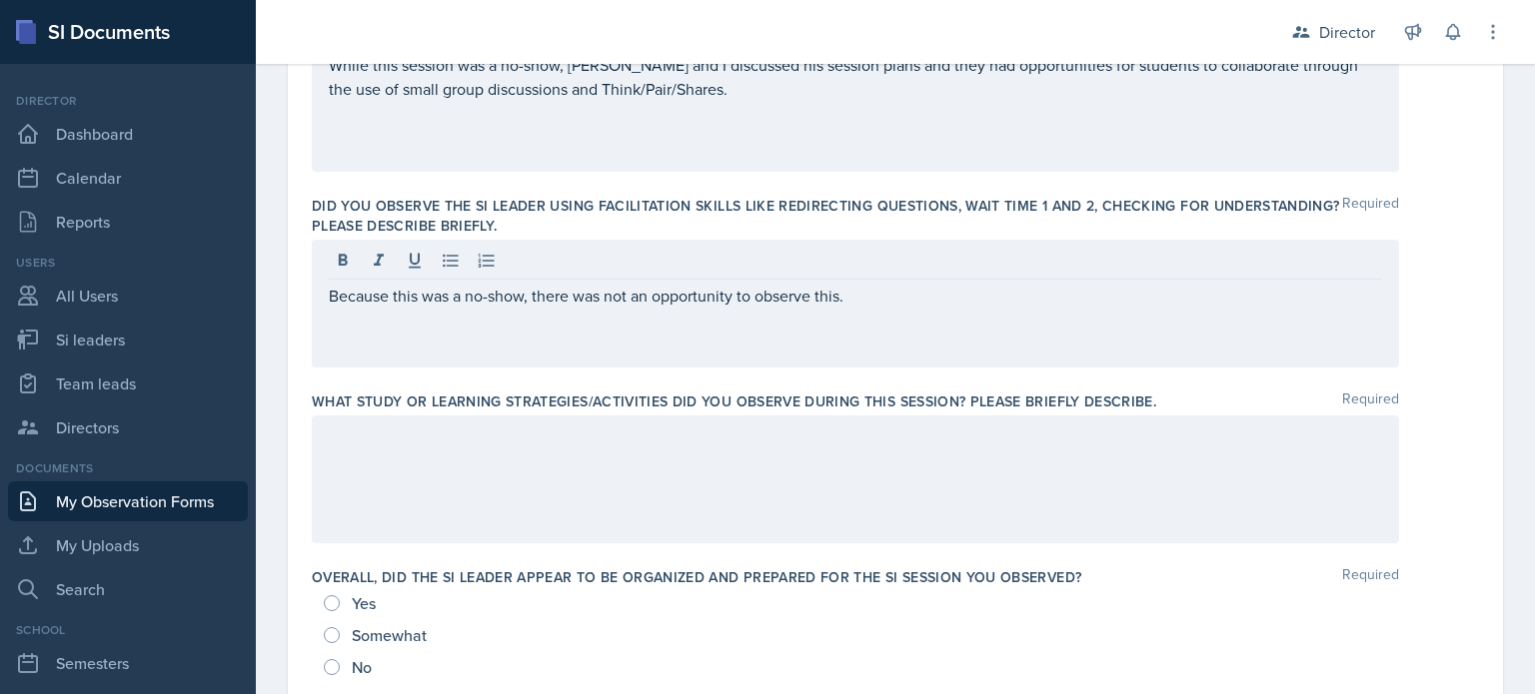
click at [766, 486] on div at bounding box center [855, 480] width 1087 height 128
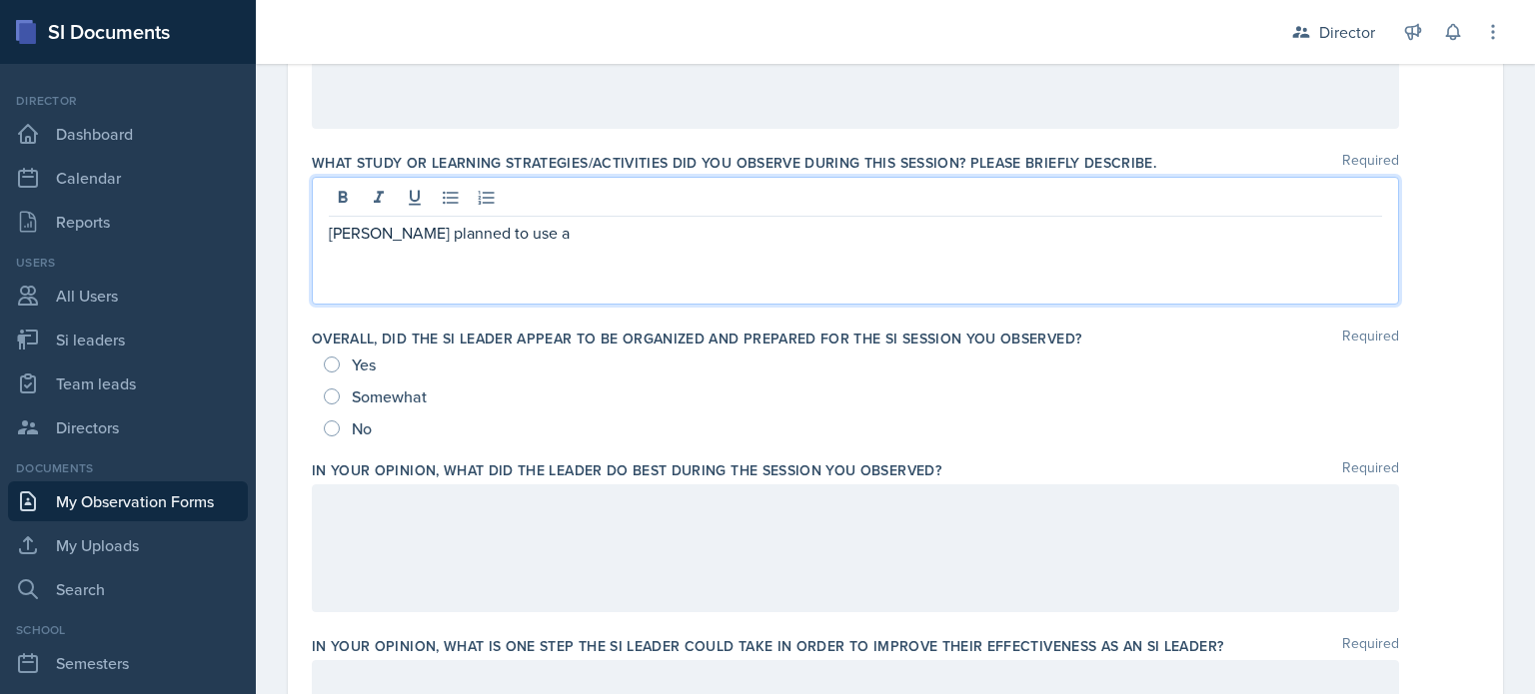
scroll to position [933, 0]
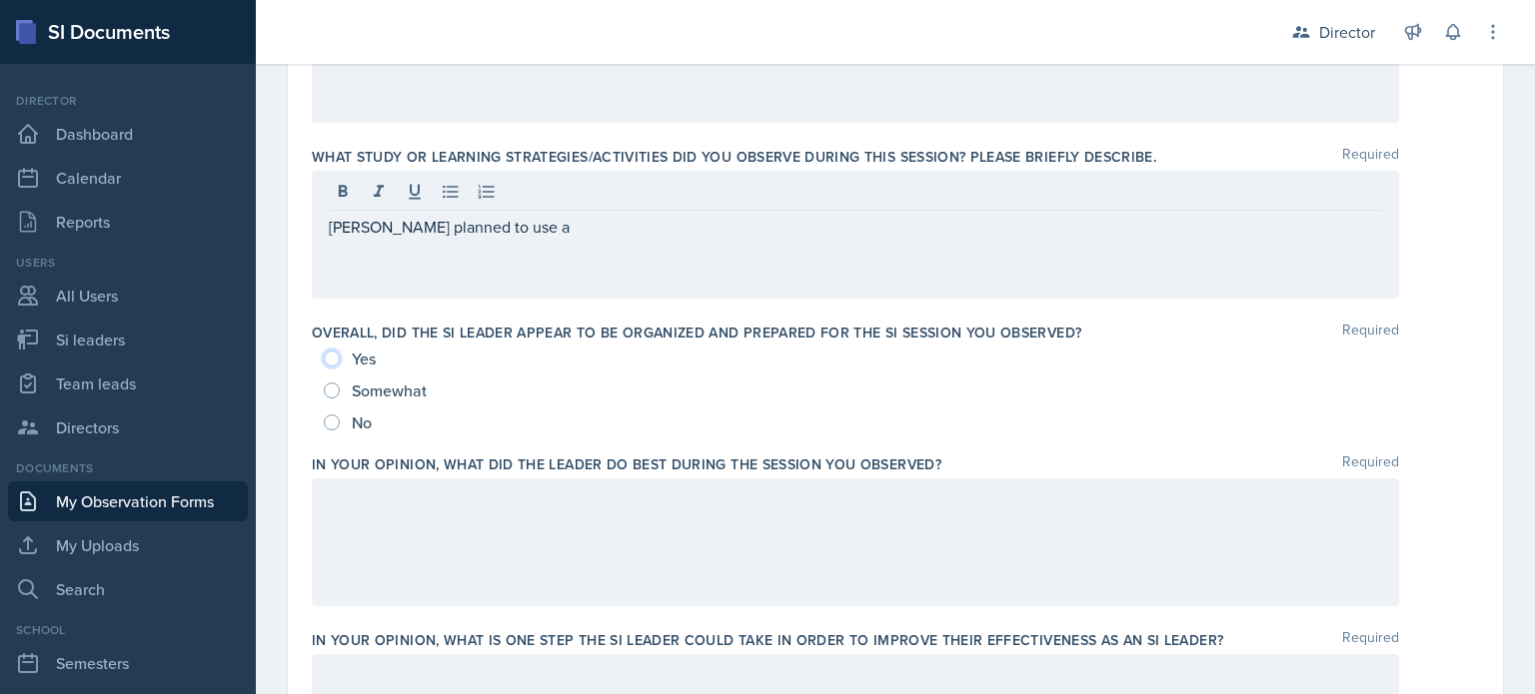
click at [333, 359] on input "Yes" at bounding box center [332, 359] width 16 height 16
radio input "true"
click at [372, 512] on div at bounding box center [855, 543] width 1087 height 128
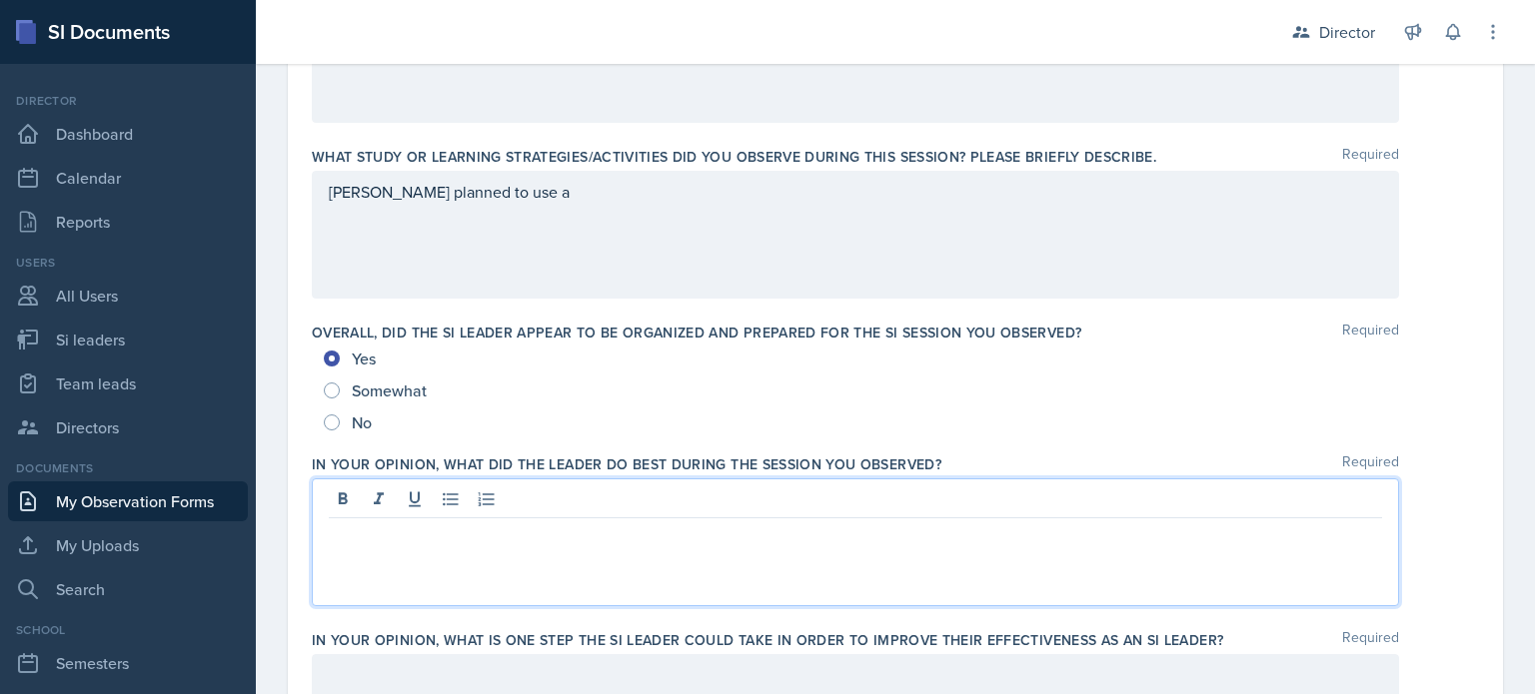
scroll to position [967, 0]
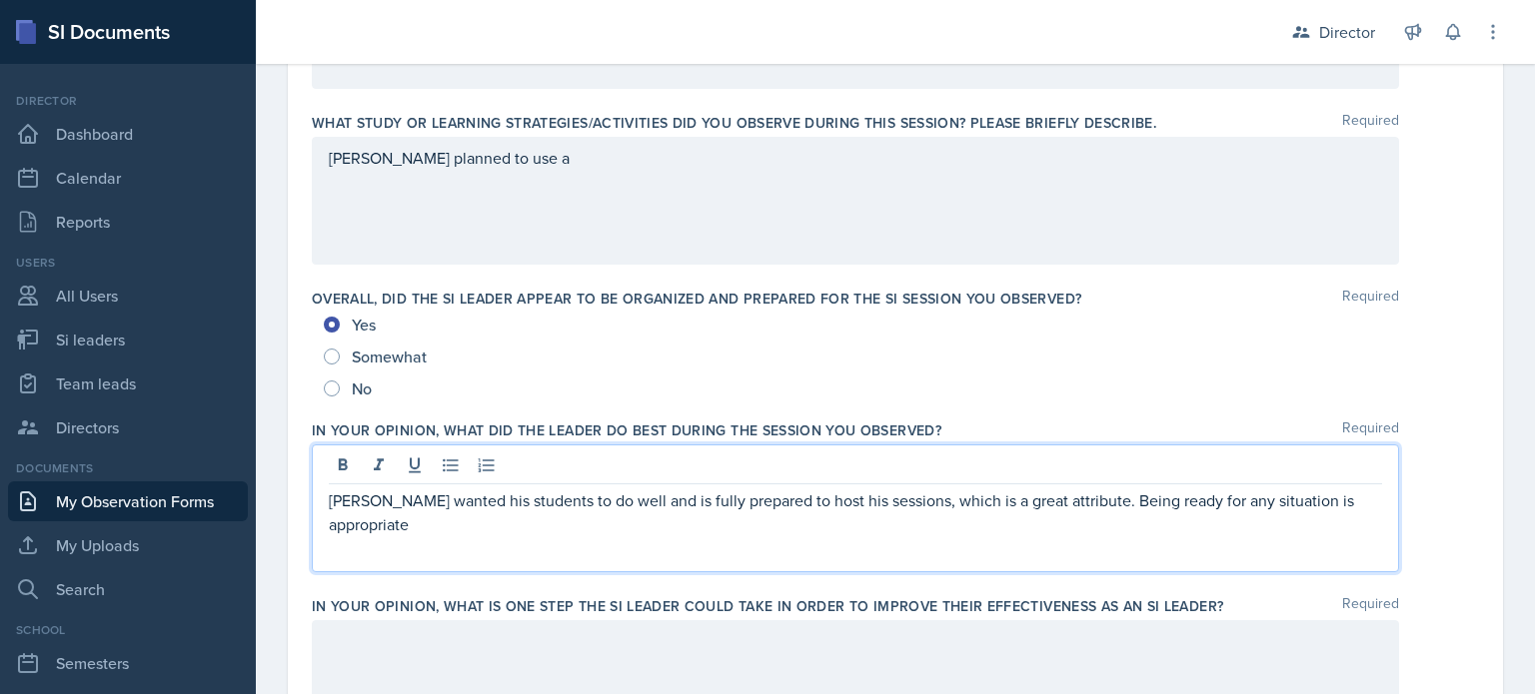
click at [468, 497] on p "Markcharles wanted his students to do well and is fully prepared to host his se…" at bounding box center [855, 513] width 1053 height 48
click at [506, 528] on p "Markcharles wants his students to do well and is fully prepared to host his ses…" at bounding box center [855, 513] width 1053 height 48
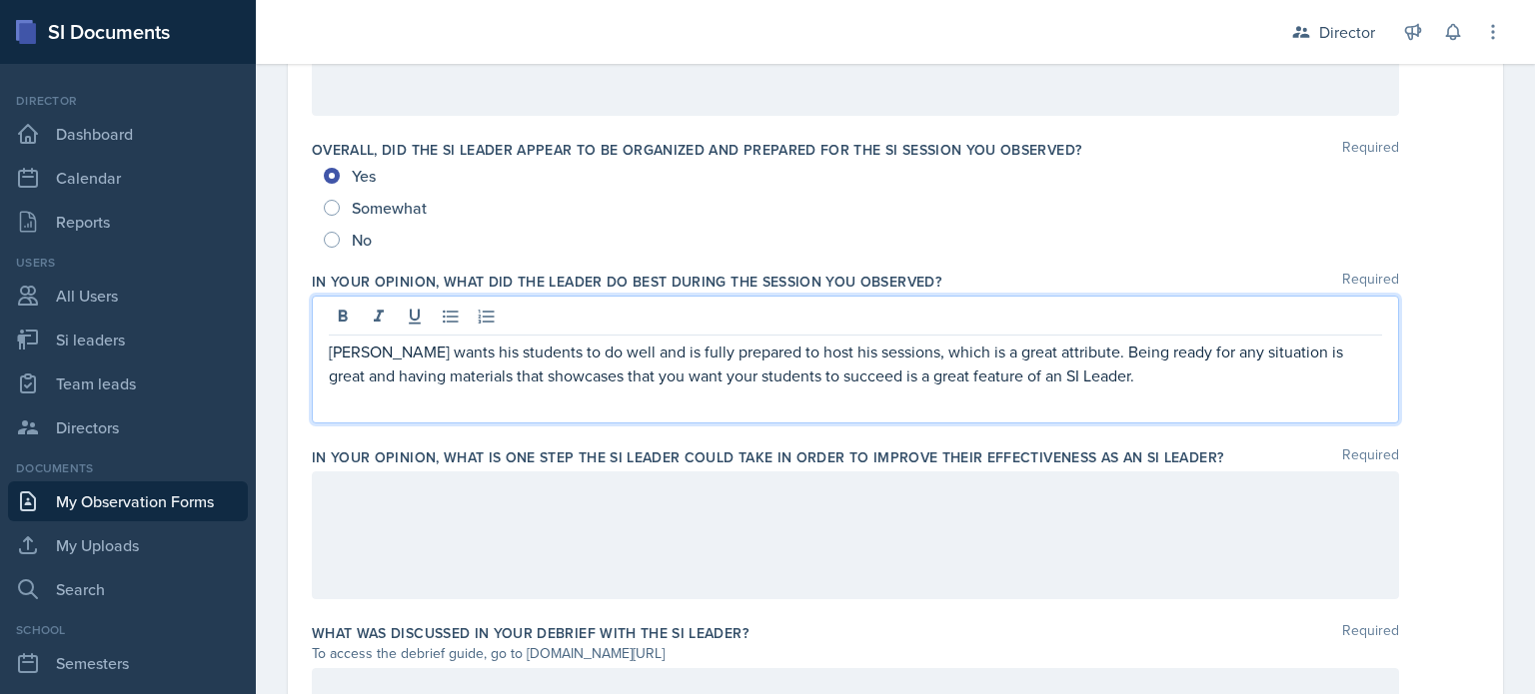
click at [506, 523] on div at bounding box center [855, 536] width 1087 height 128
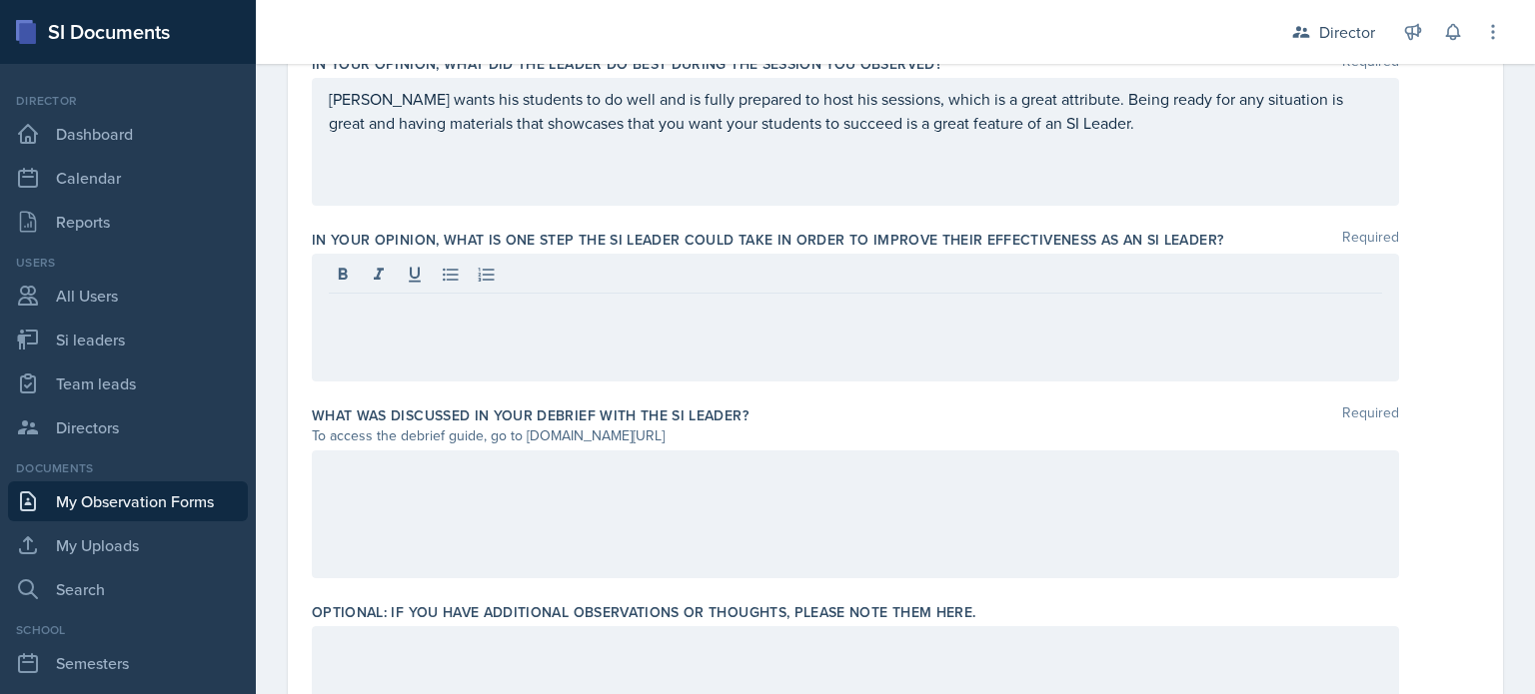
click at [501, 515] on div at bounding box center [855, 515] width 1087 height 128
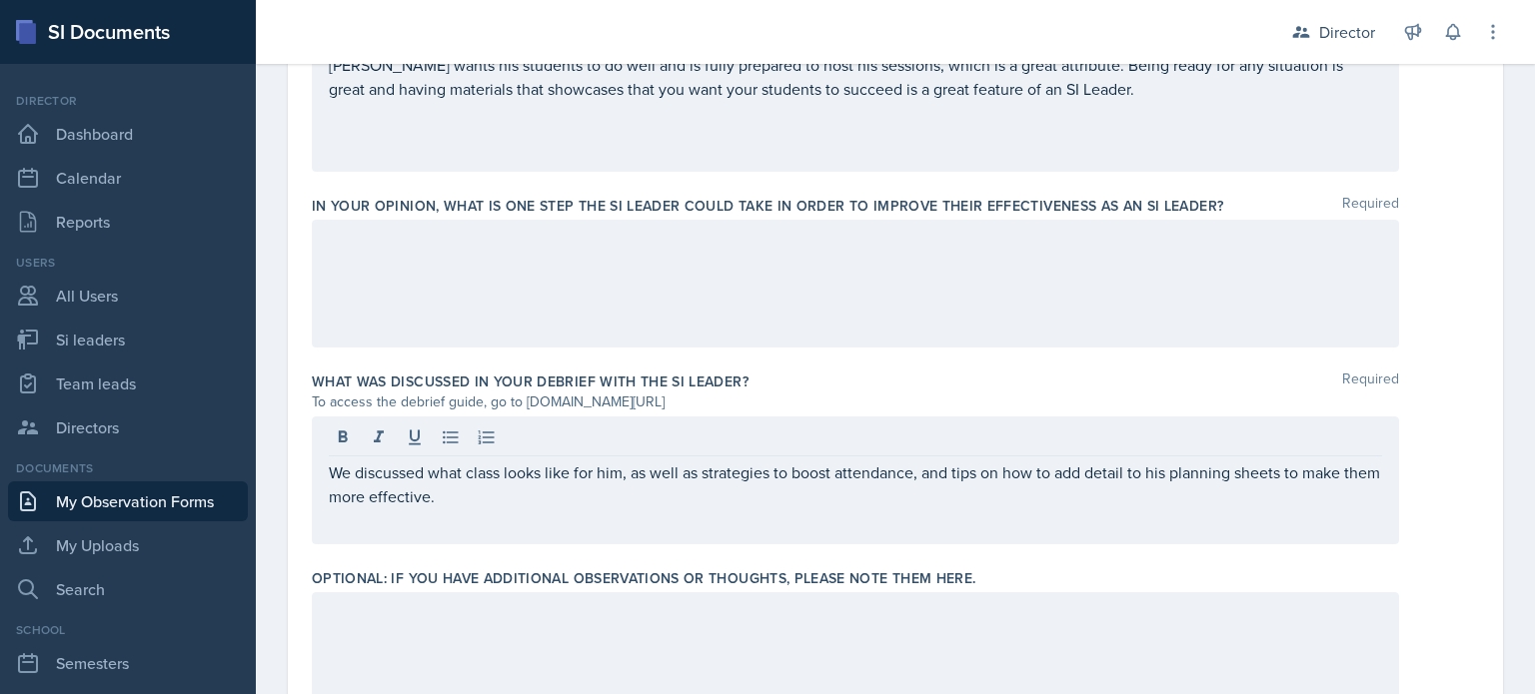
click at [755, 318] on div at bounding box center [855, 284] width 1087 height 128
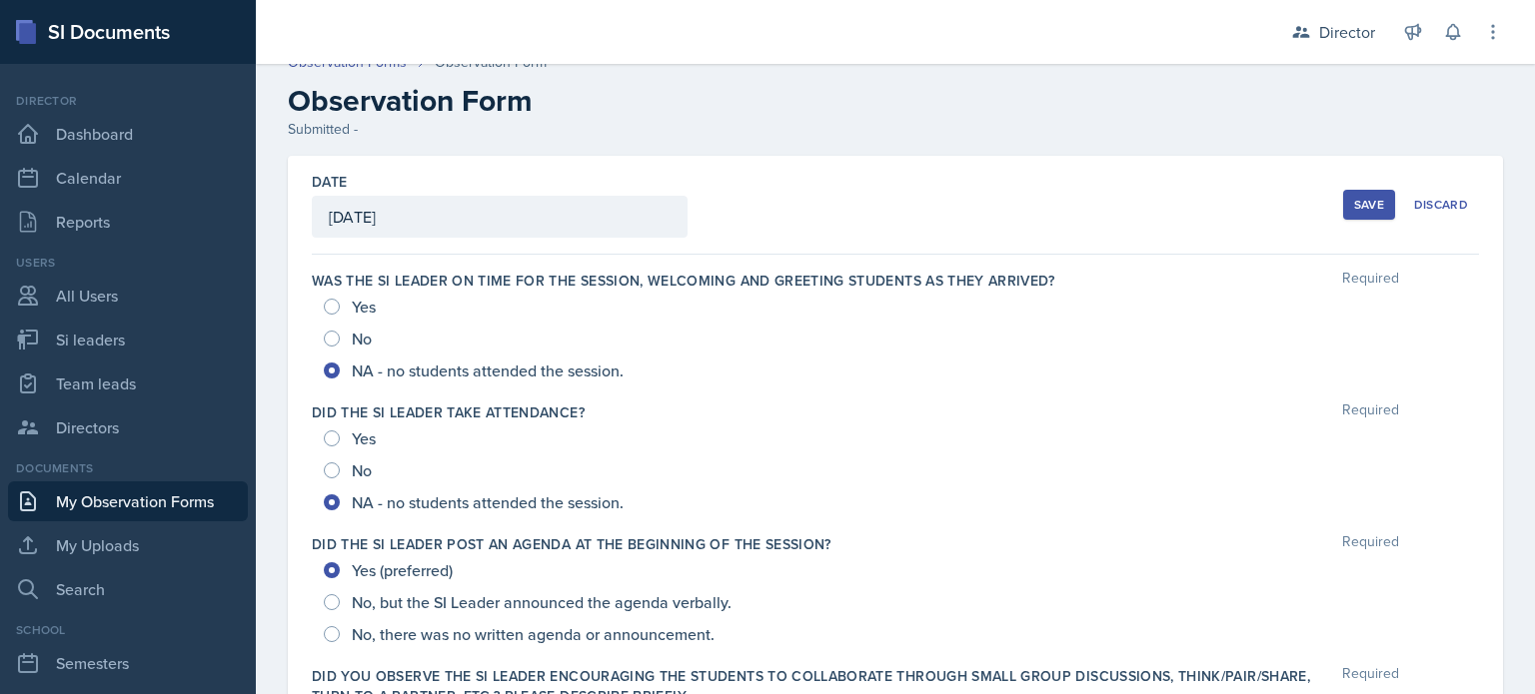
scroll to position [0, 0]
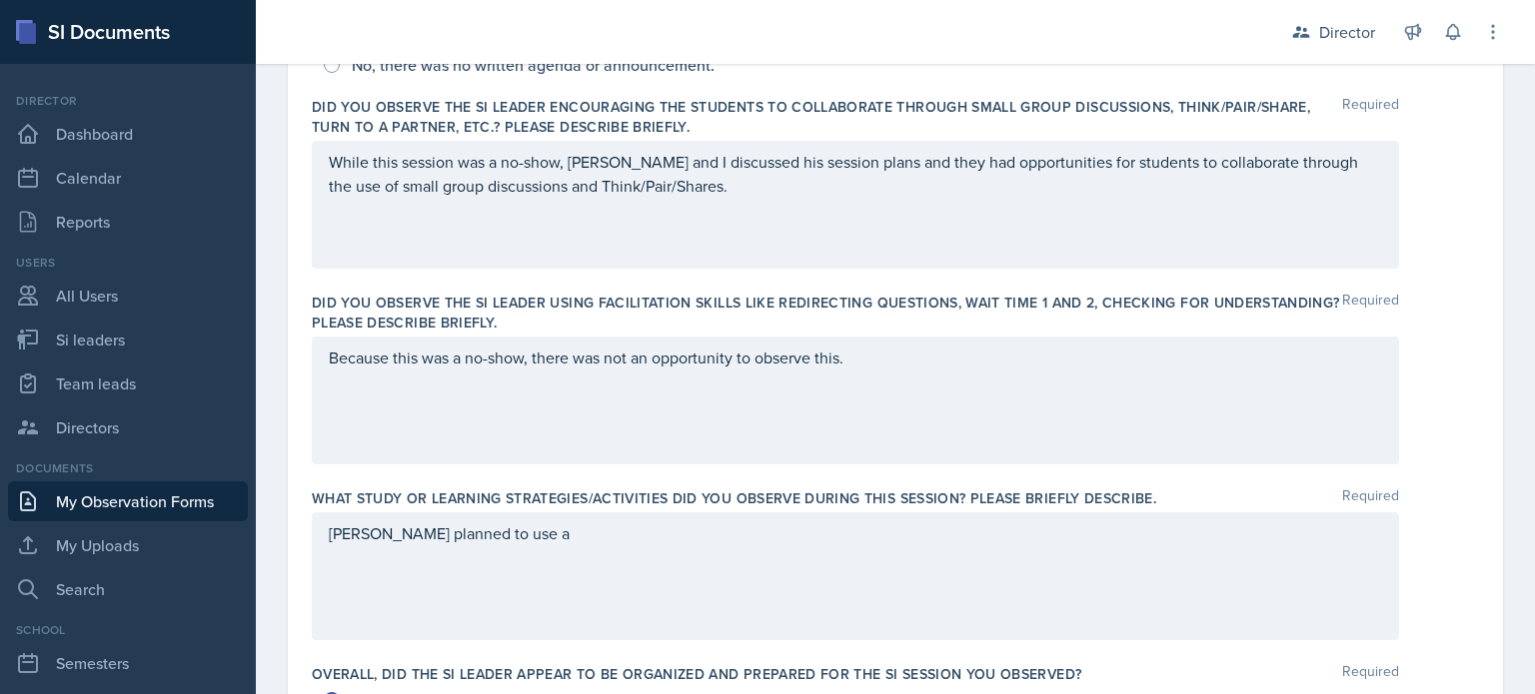
click at [614, 550] on div "Markcharles planned to use a" at bounding box center [855, 577] width 1087 height 128
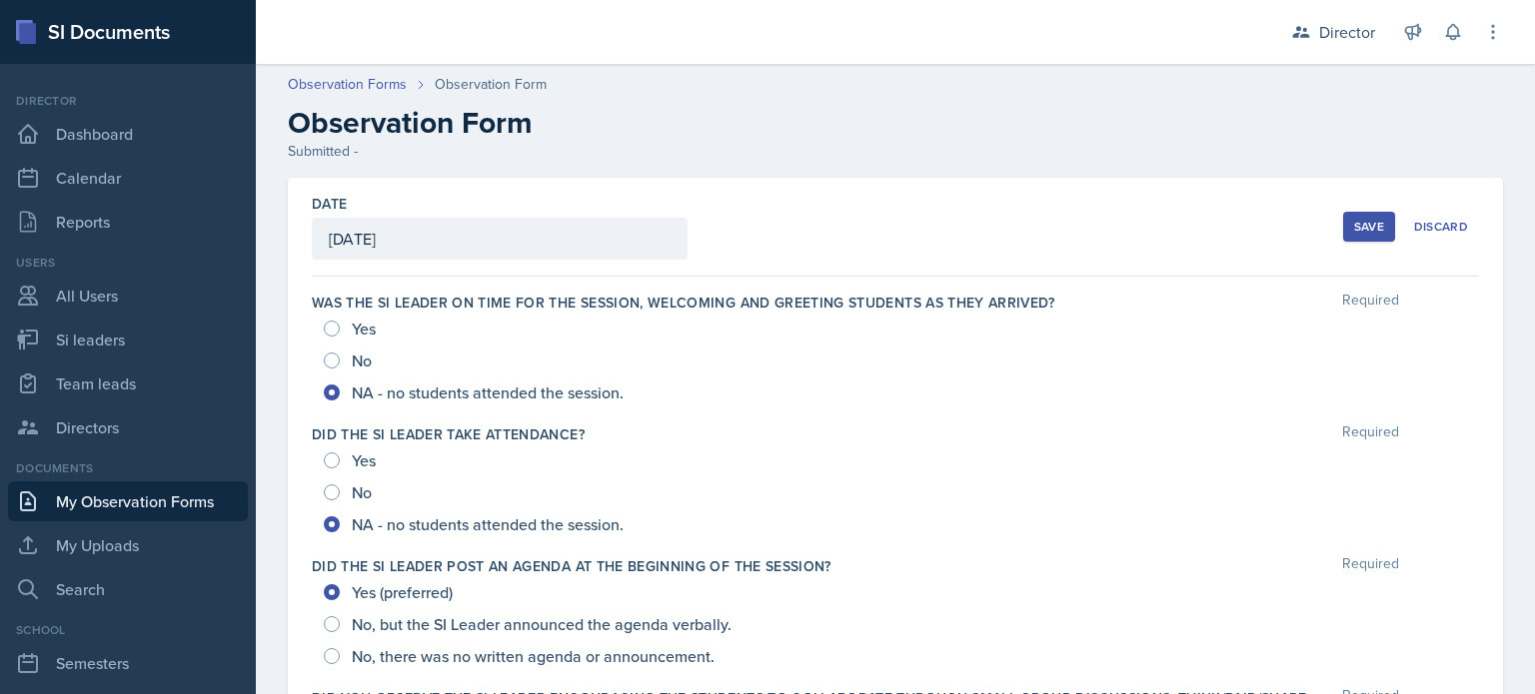
click at [1354, 231] on div "Save" at bounding box center [1369, 227] width 30 height 16
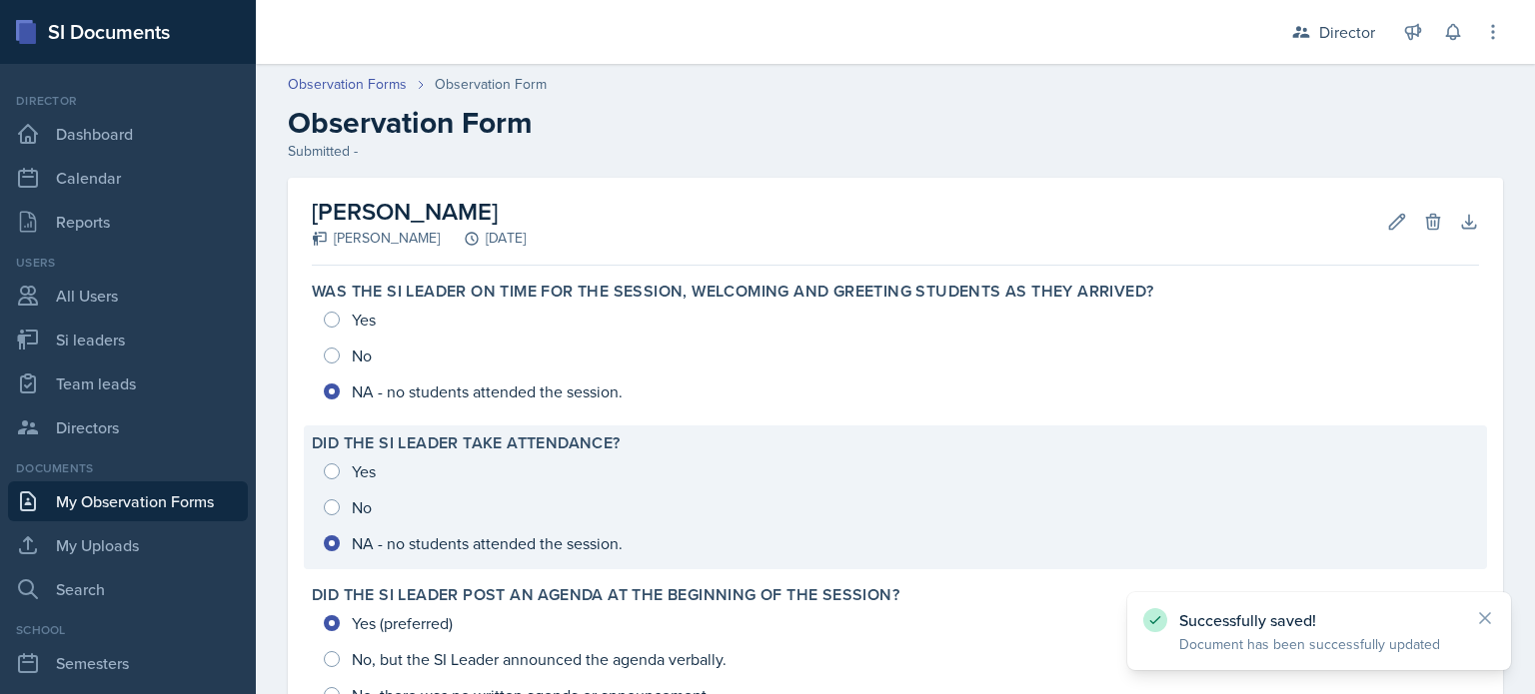
scroll to position [944, 0]
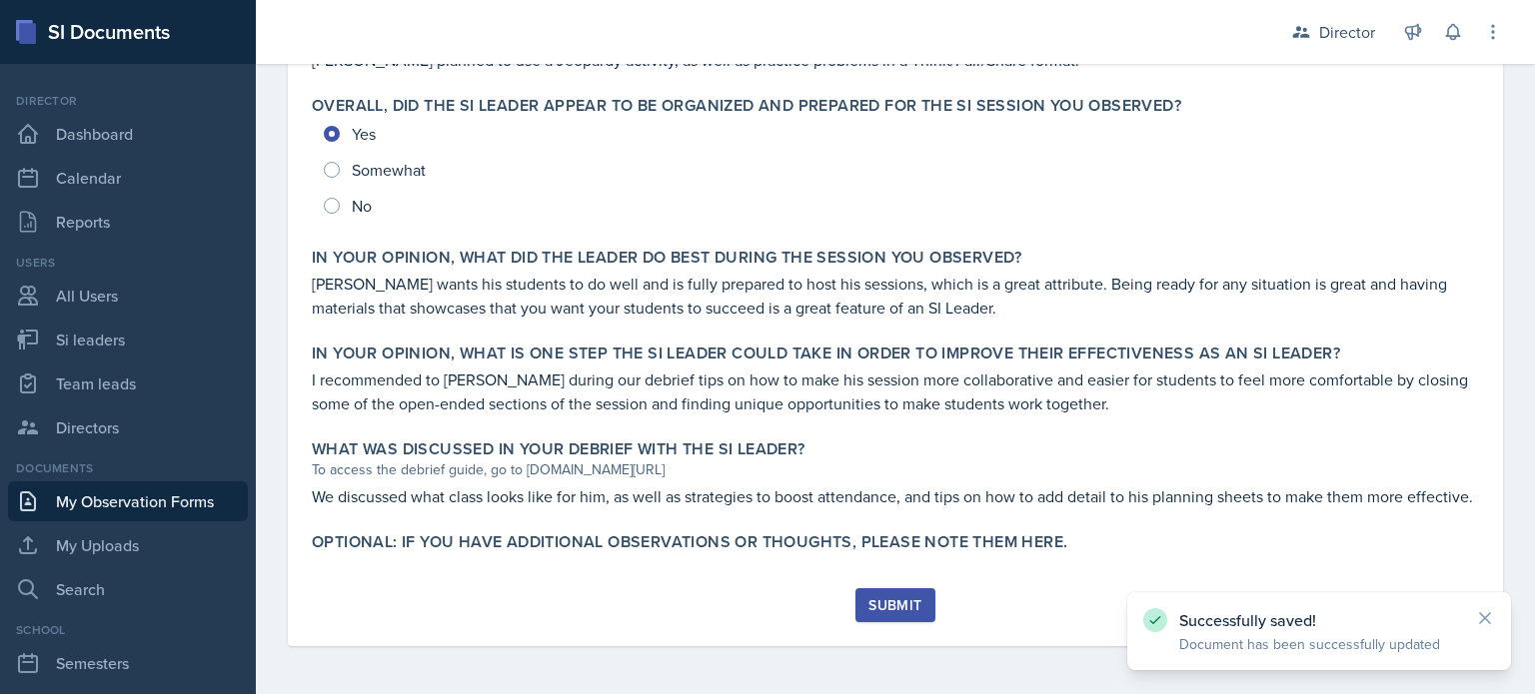
click at [885, 607] on div "Submit" at bounding box center [894, 606] width 53 height 16
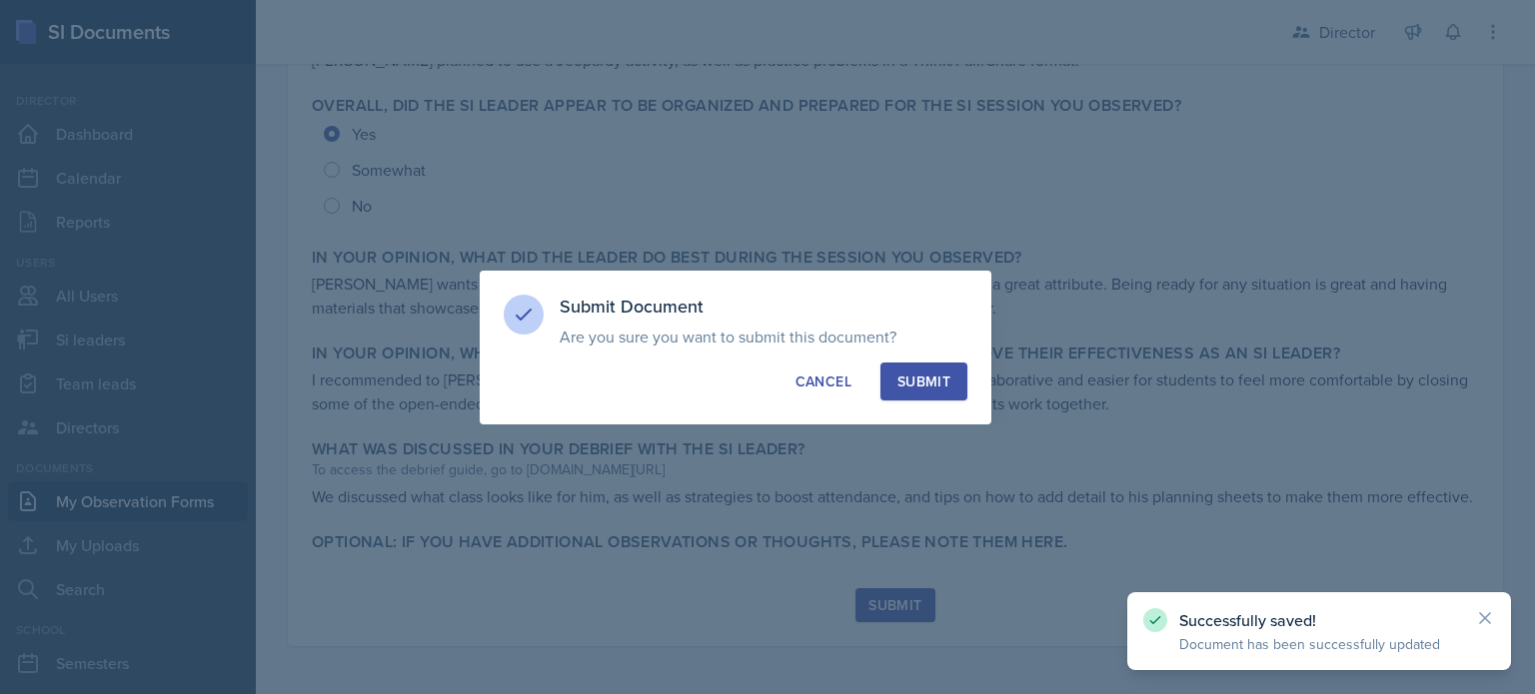
click at [908, 353] on div "Submit Document Are you sure you want to submit this document? This document wi…" at bounding box center [736, 348] width 512 height 154
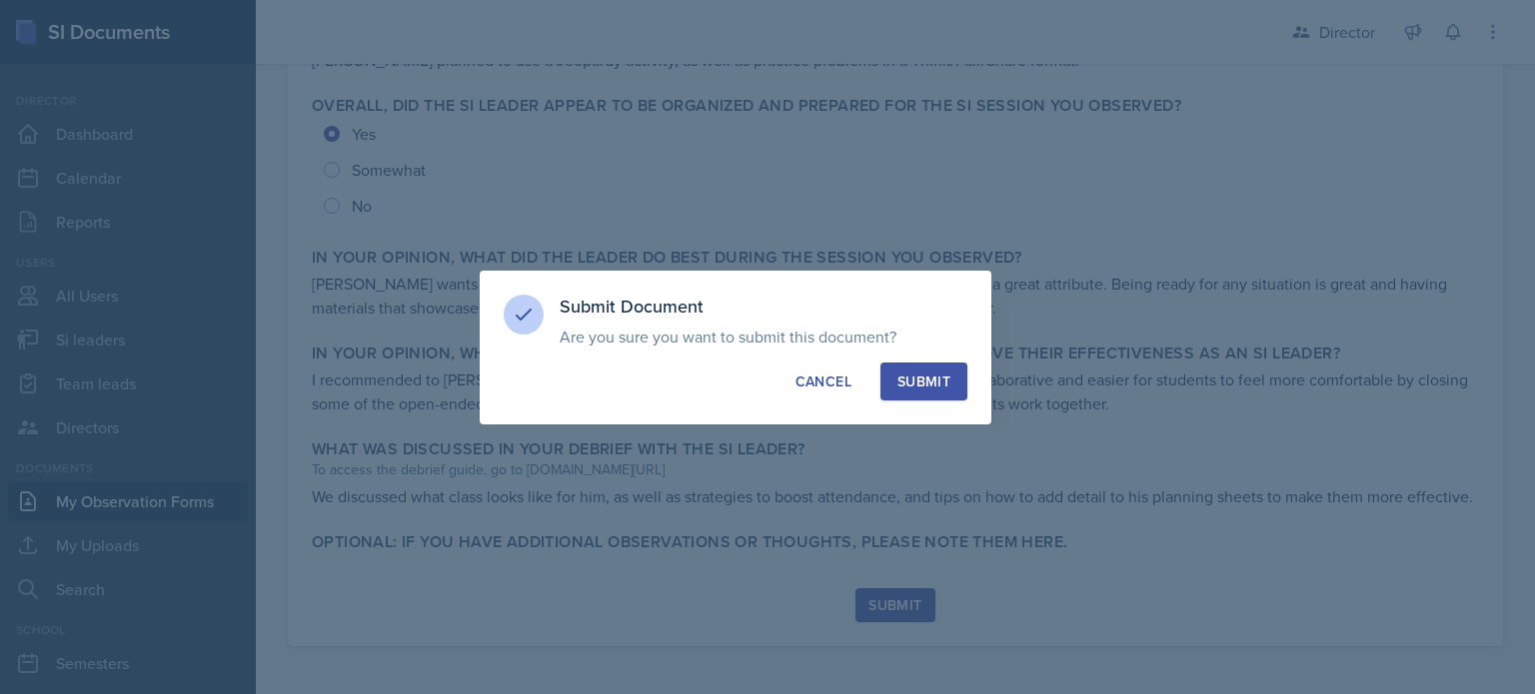
click at [912, 376] on div "Submit" at bounding box center [923, 382] width 53 height 20
radio input "true"
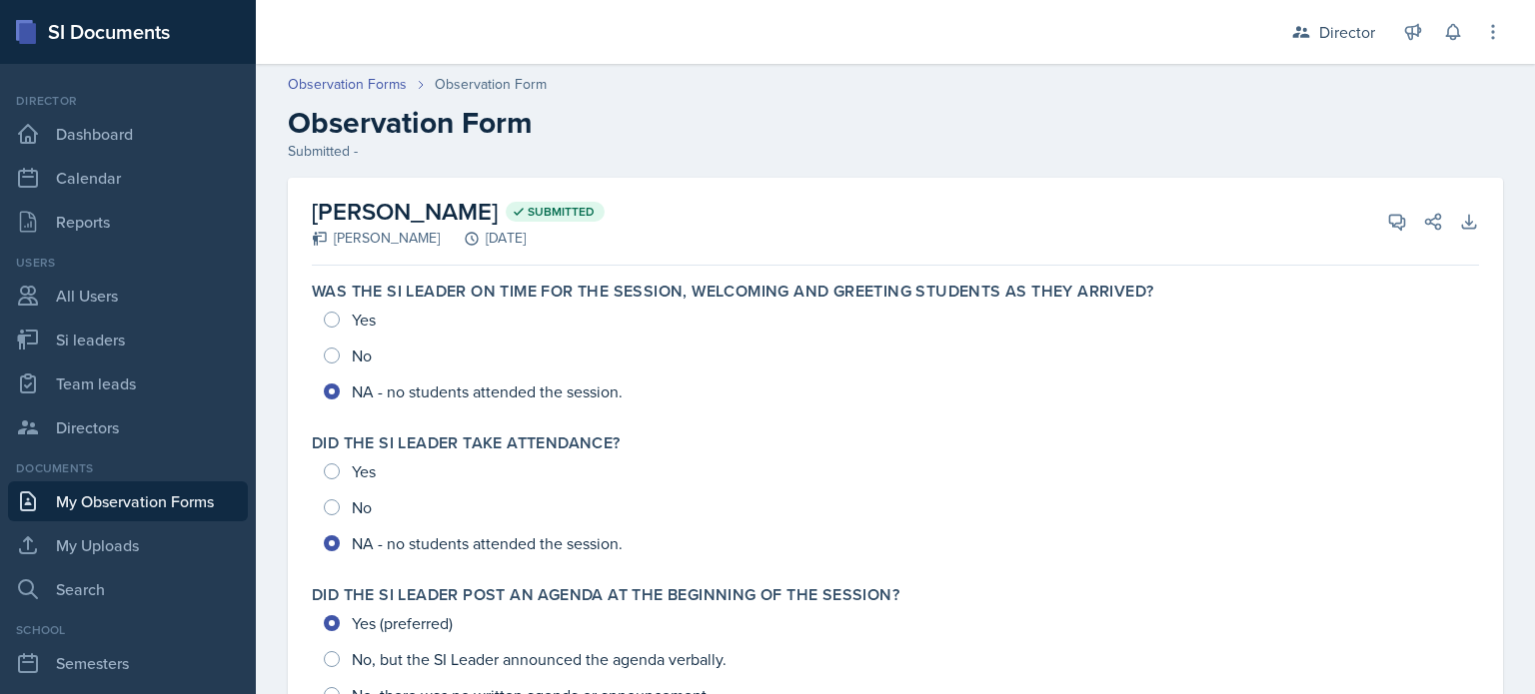
scroll to position [0, 0]
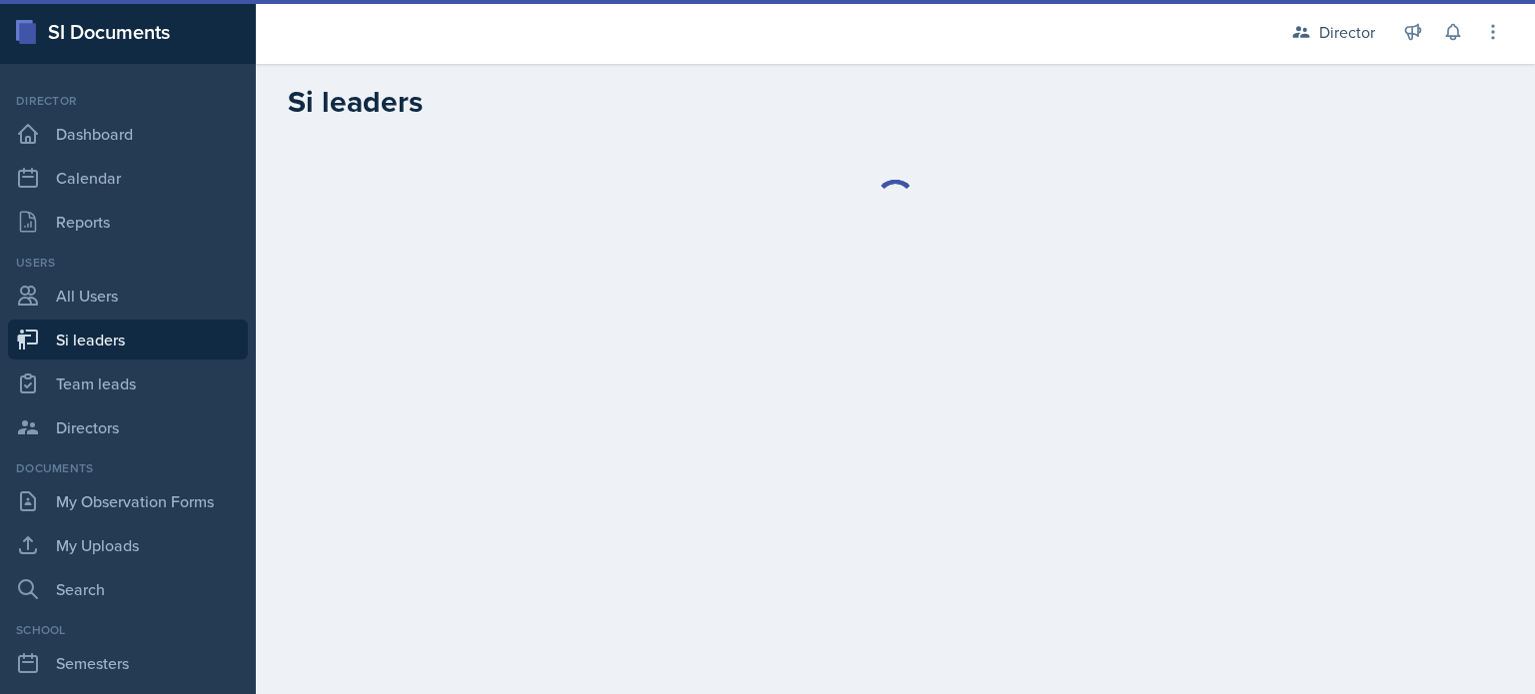
select select "2bed604d-1099-4043-b1bc-2365e8740244"
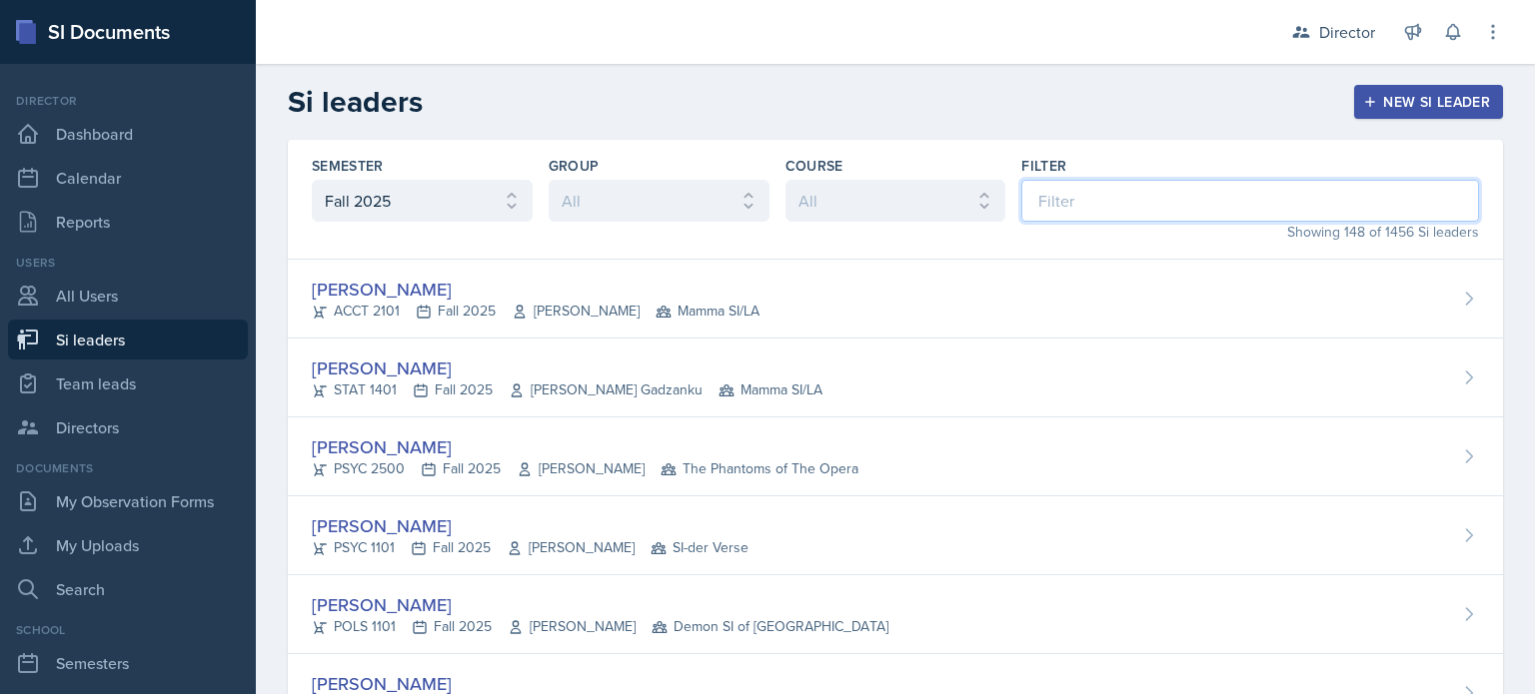
click at [1097, 211] on input at bounding box center [1250, 201] width 458 height 42
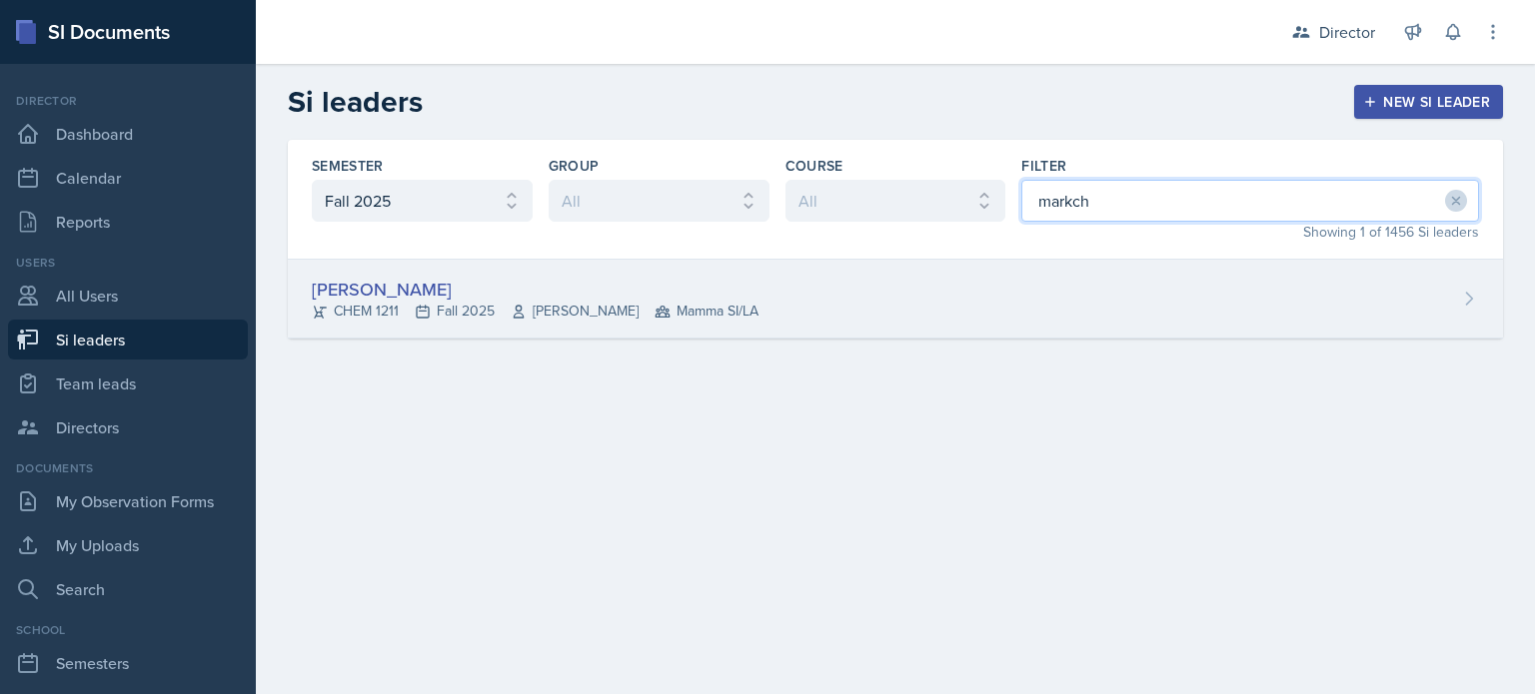
type input "markch"
click at [759, 287] on div "Markcharles Ogunjiofor CHEM 1211 Fall 2025 Wei Zhou Mamma SI/LA" at bounding box center [895, 299] width 1215 height 79
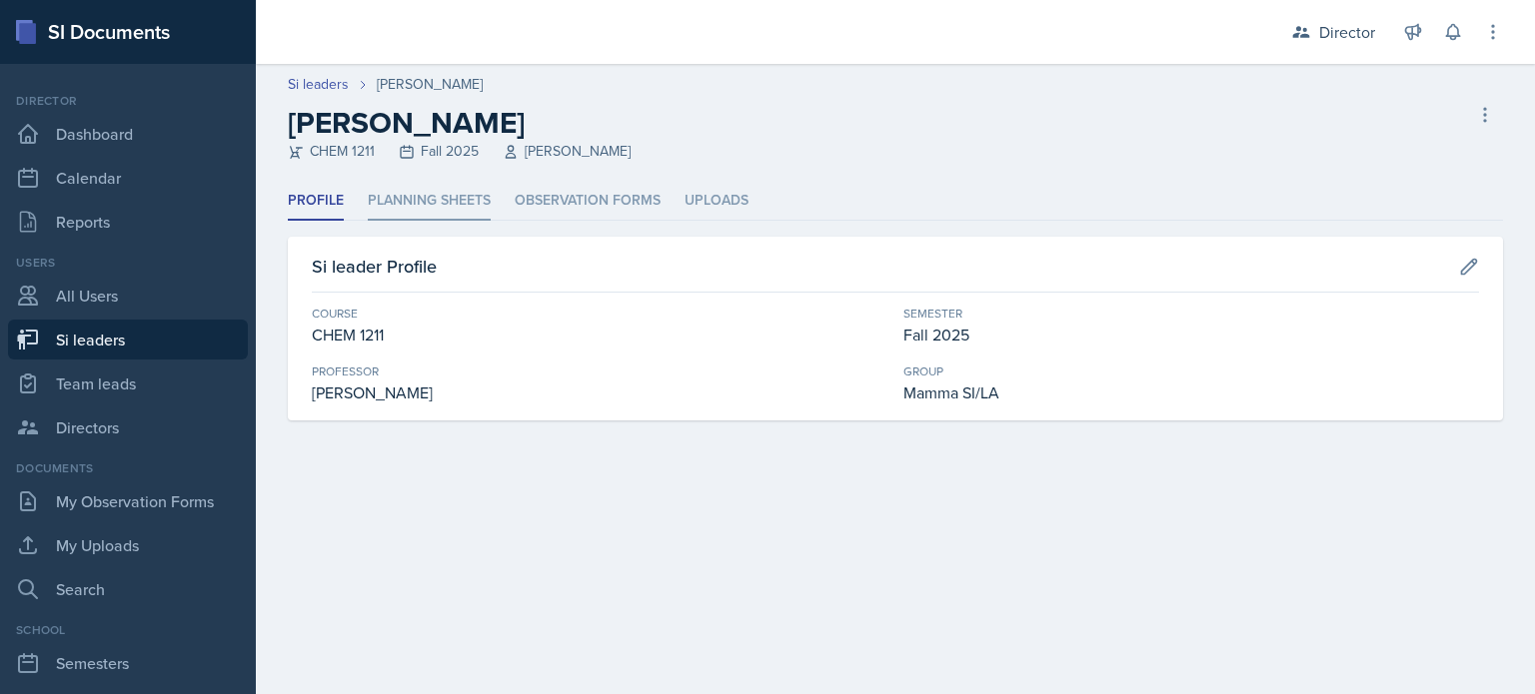
click at [478, 205] on li "Planning Sheets" at bounding box center [429, 201] width 123 height 39
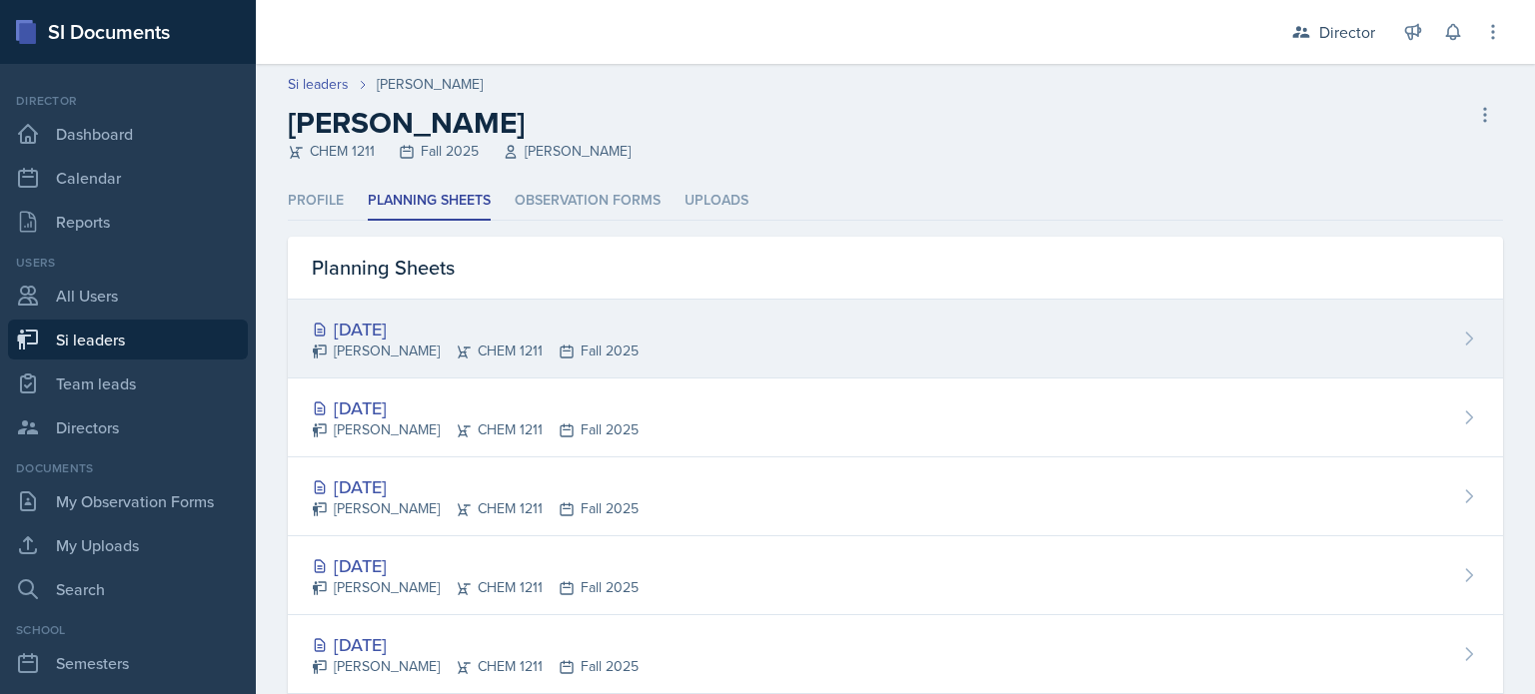
click at [480, 327] on div "Sep 18th, 2025" at bounding box center [475, 329] width 327 height 27
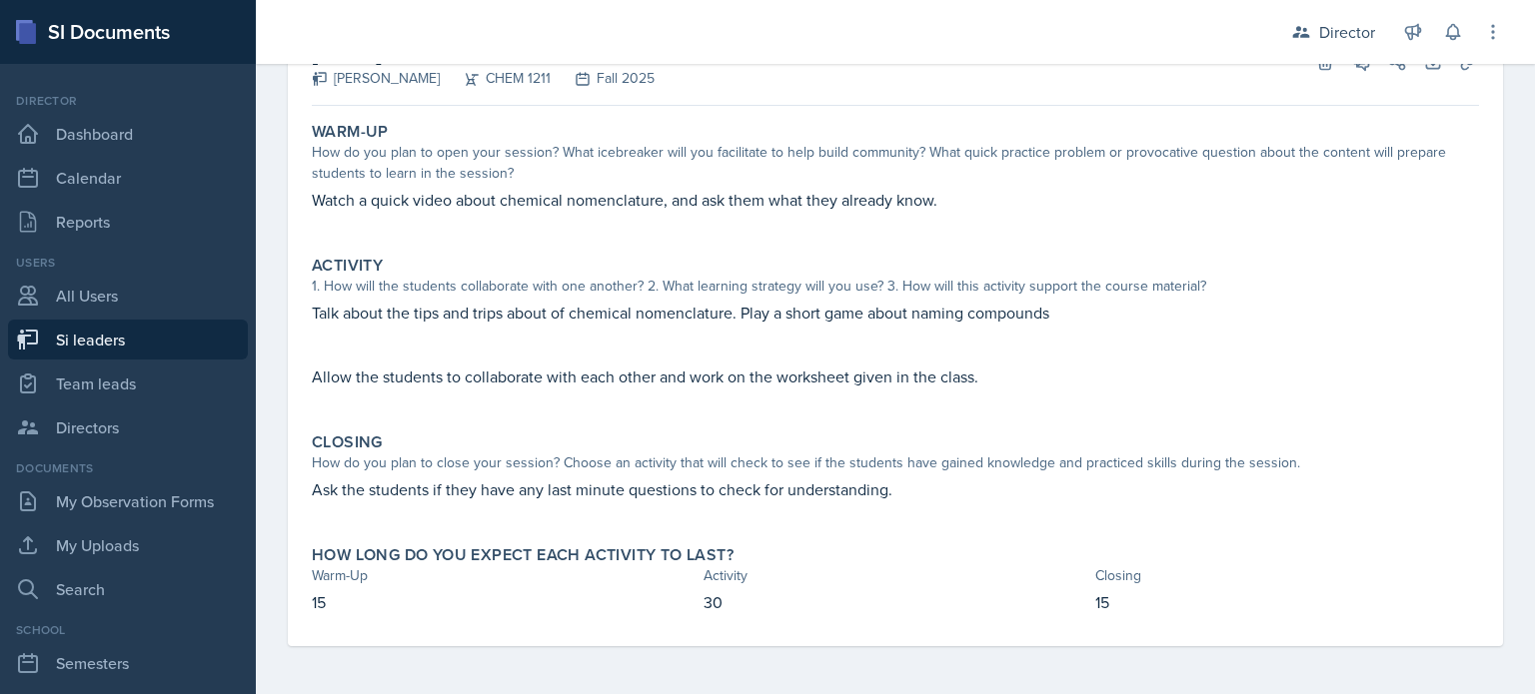
scroll to position [60, 0]
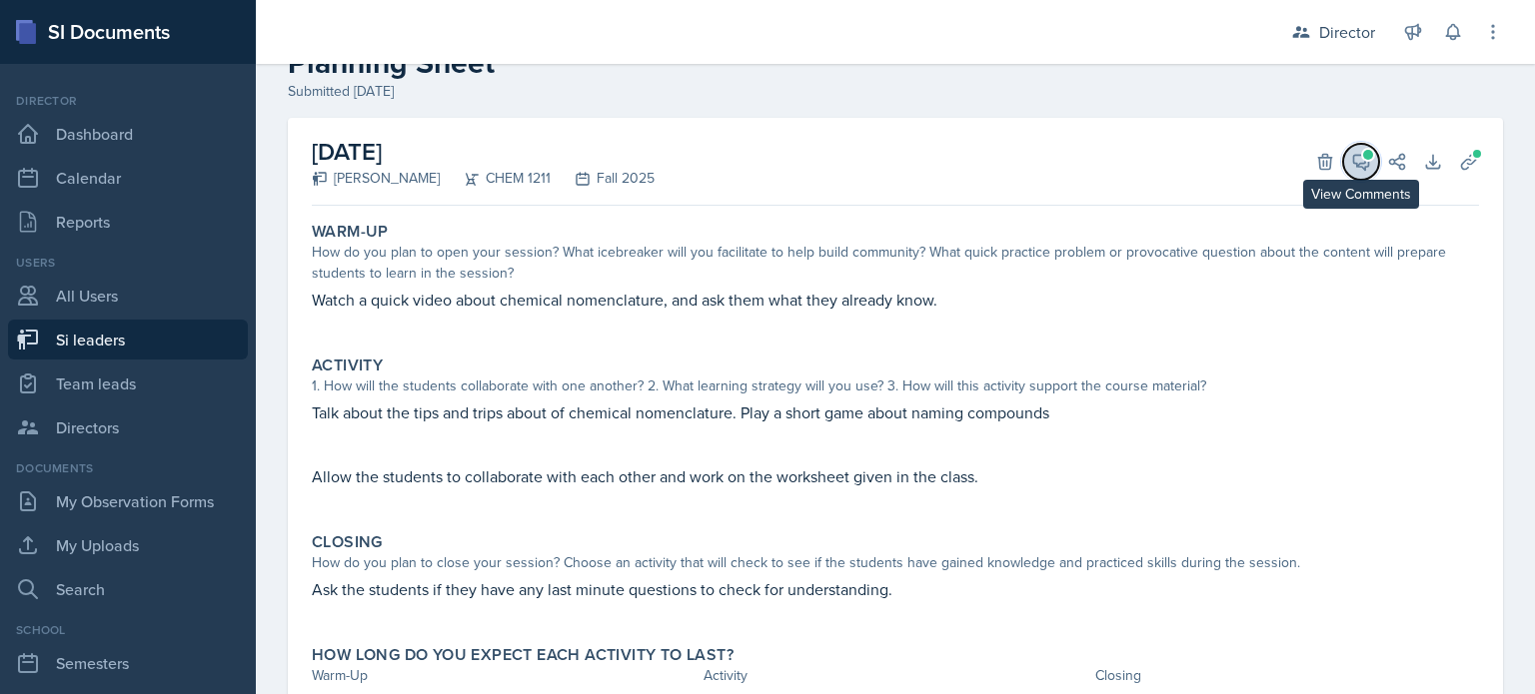
click at [1351, 159] on icon at bounding box center [1361, 162] width 20 height 20
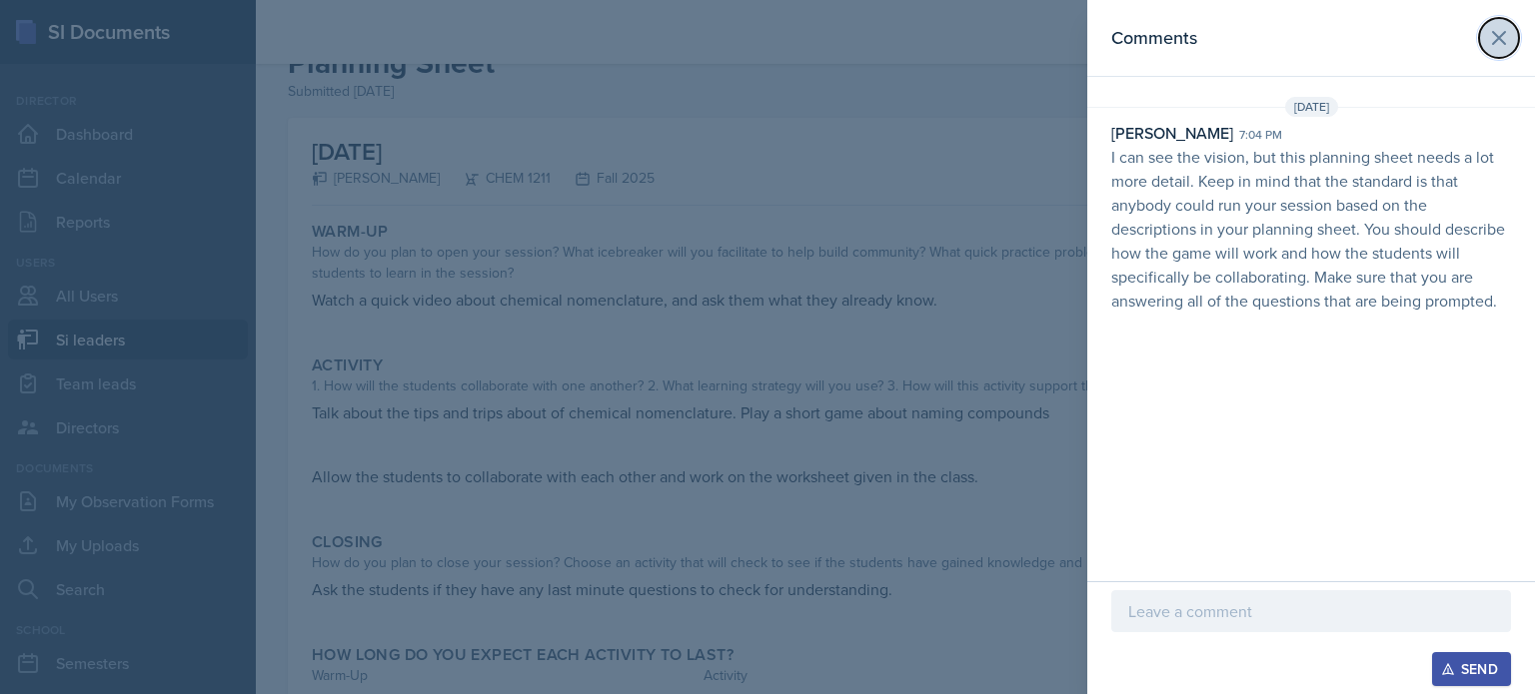
click at [1501, 46] on icon at bounding box center [1499, 38] width 24 height 24
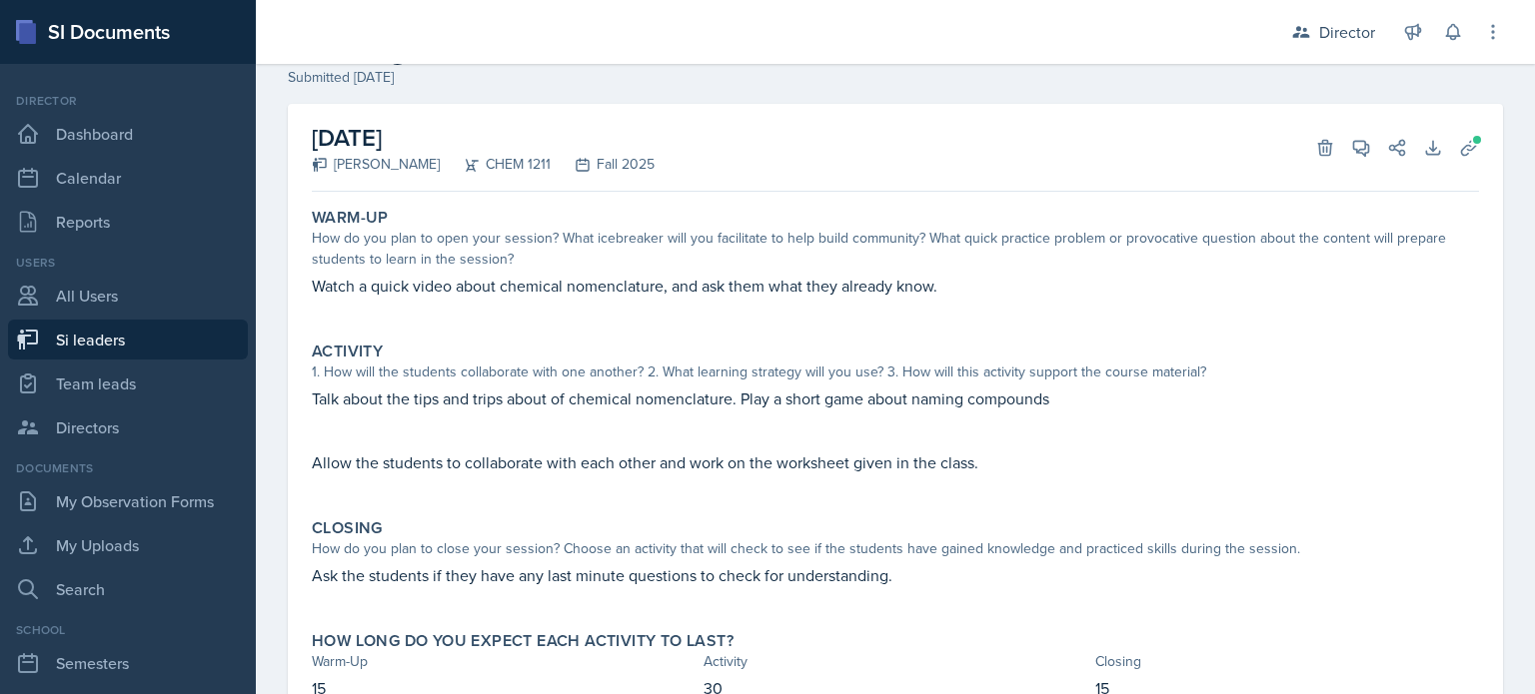
scroll to position [72, 0]
